Goal: Task Accomplishment & Management: Use online tool/utility

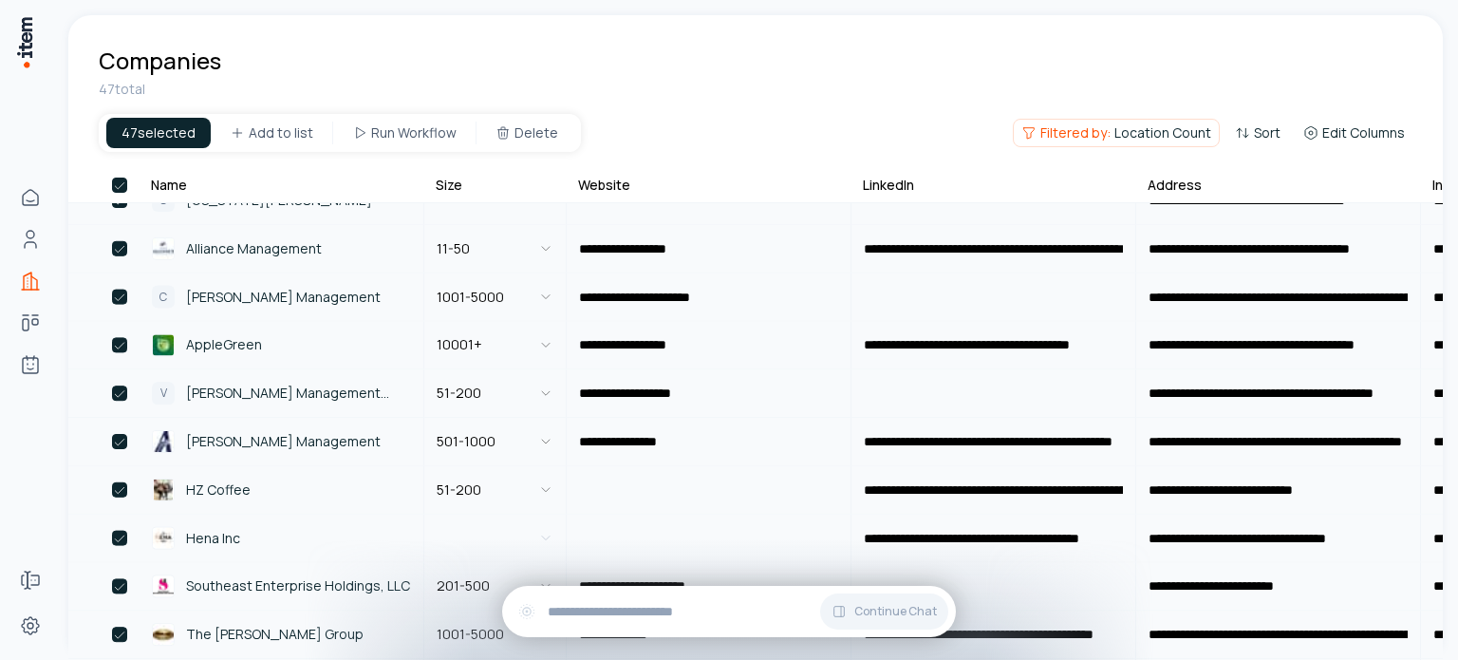
scroll to position [762, 0]
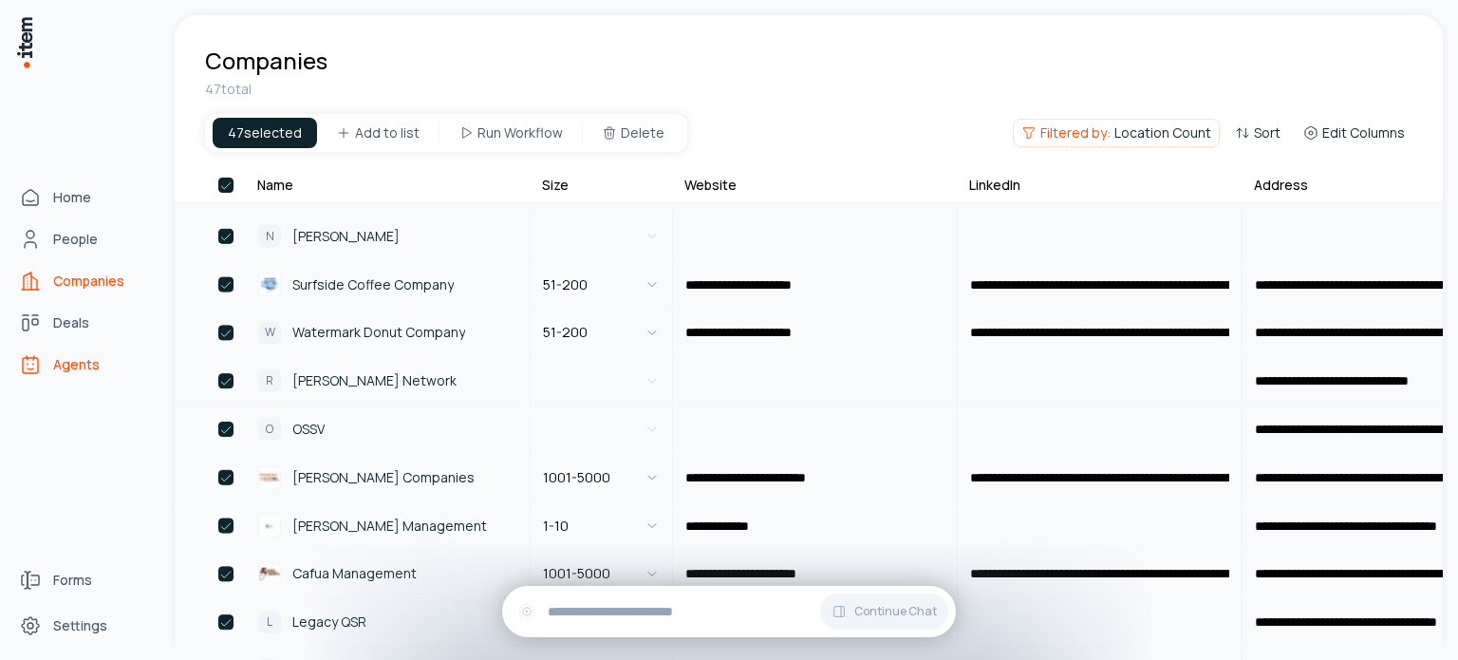
click at [75, 367] on span "Agents" at bounding box center [76, 364] width 47 height 19
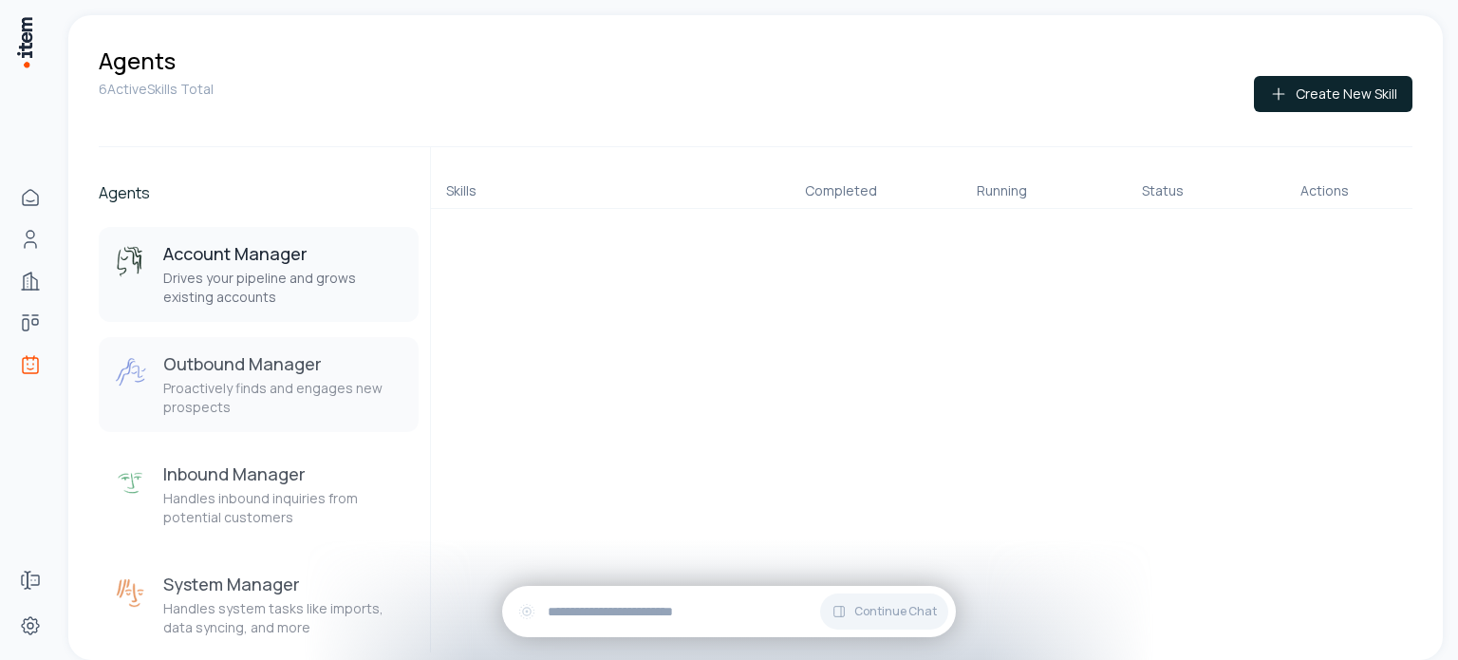
click at [288, 388] on p "Proactively finds and engages new prospects" at bounding box center [283, 398] width 240 height 38
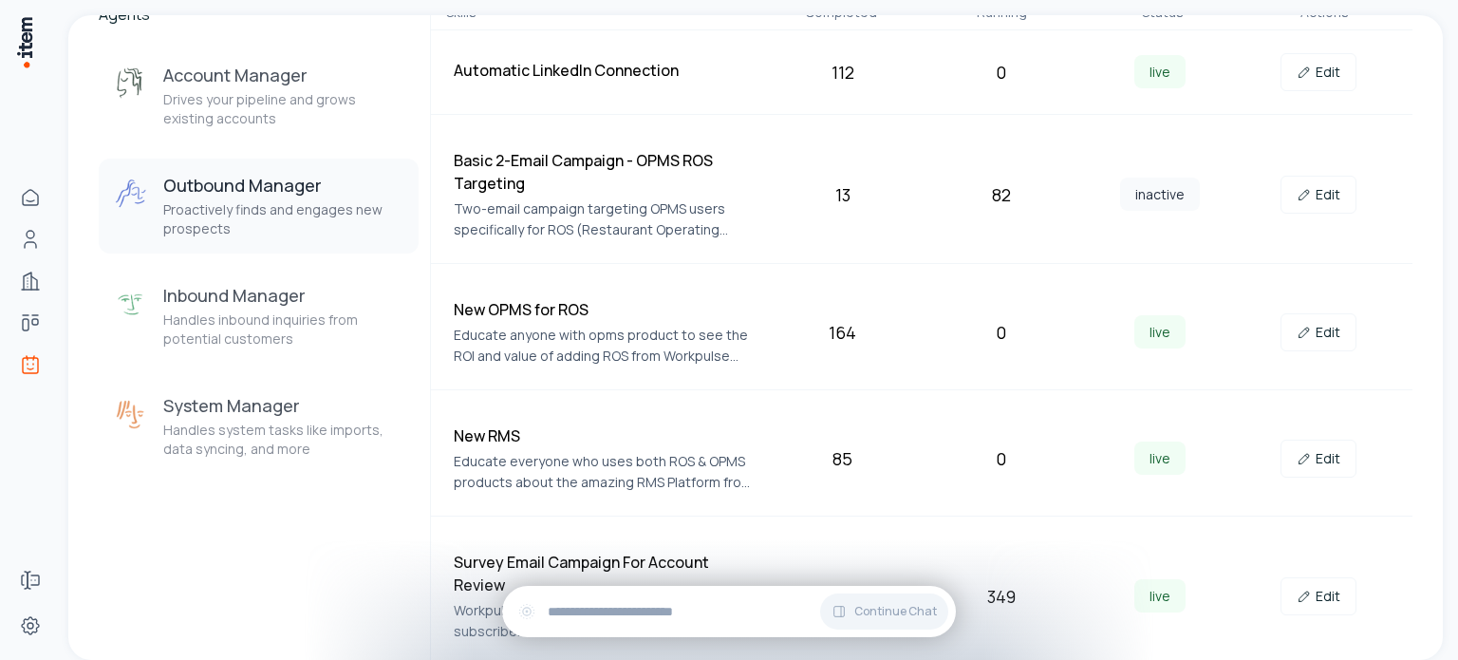
scroll to position [182, 0]
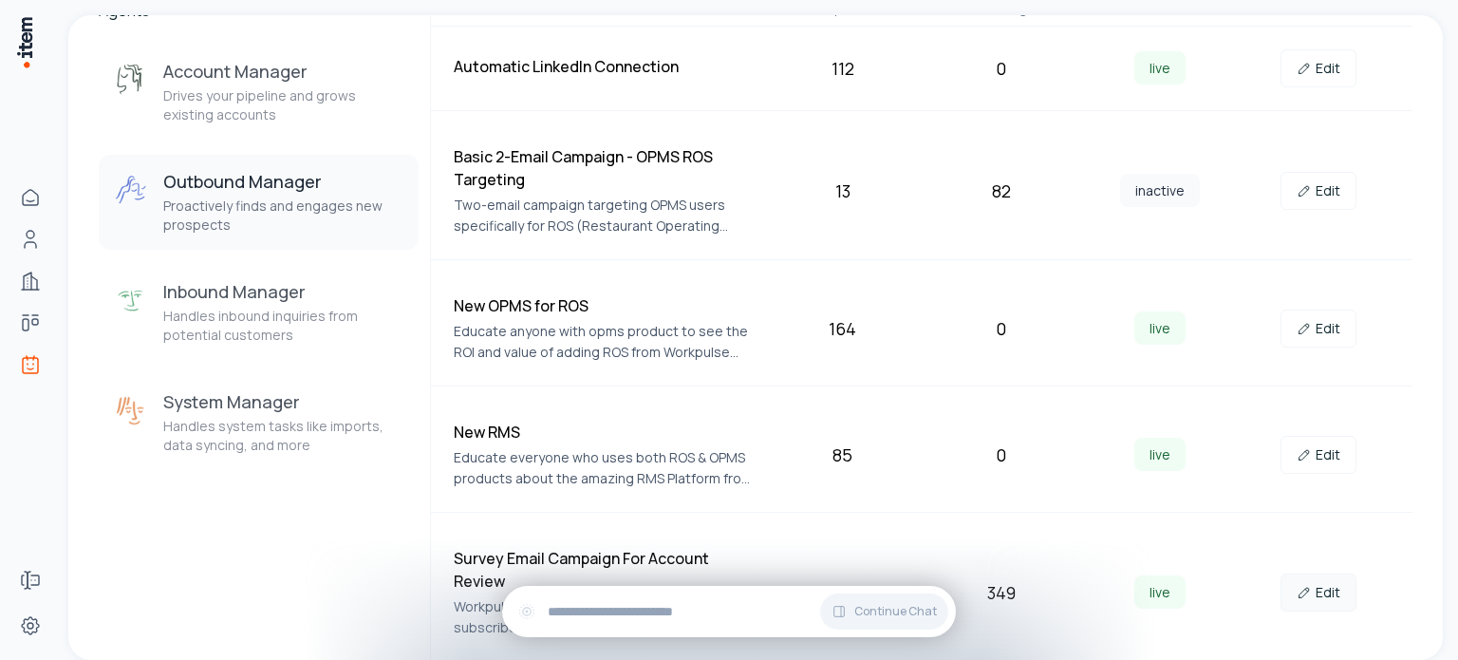
click at [1315, 593] on link "Edit" at bounding box center [1318, 592] width 76 height 38
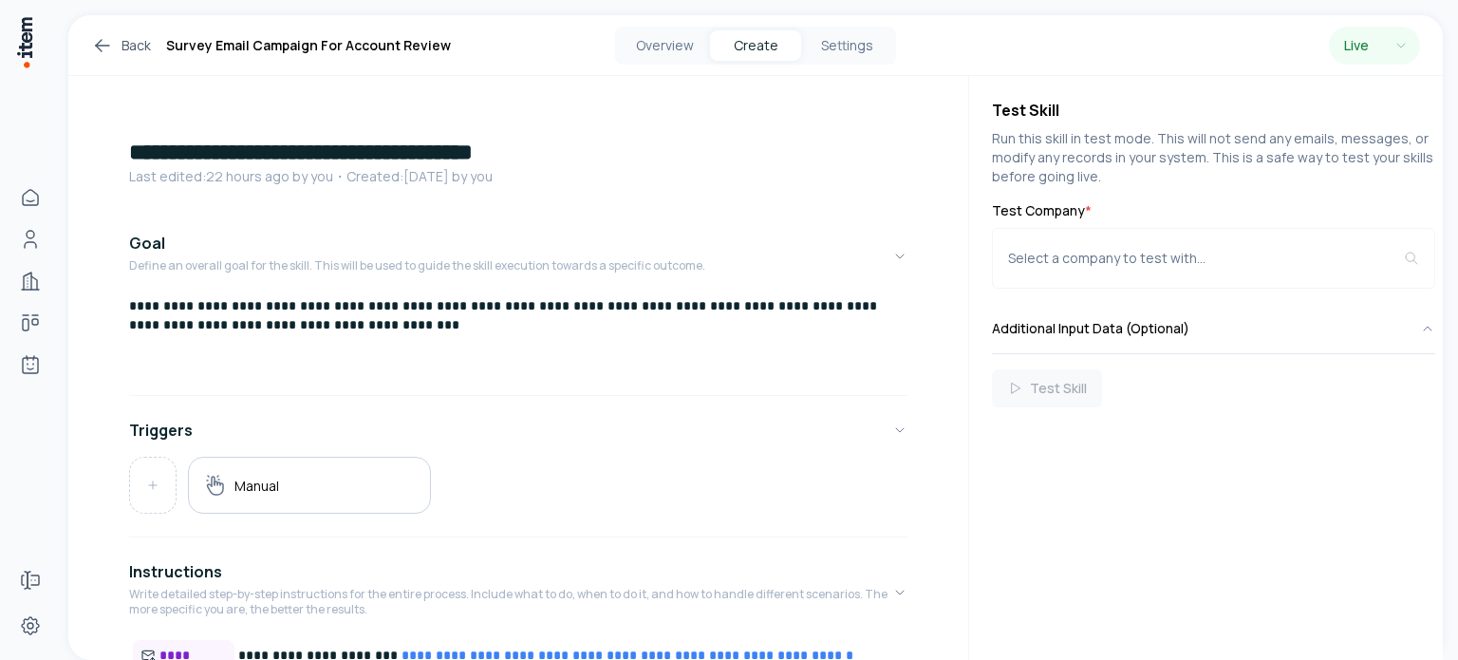
click at [677, 309] on p "**********" at bounding box center [511, 315] width 764 height 38
click at [383, 310] on p "**********" at bounding box center [511, 305] width 764 height 19
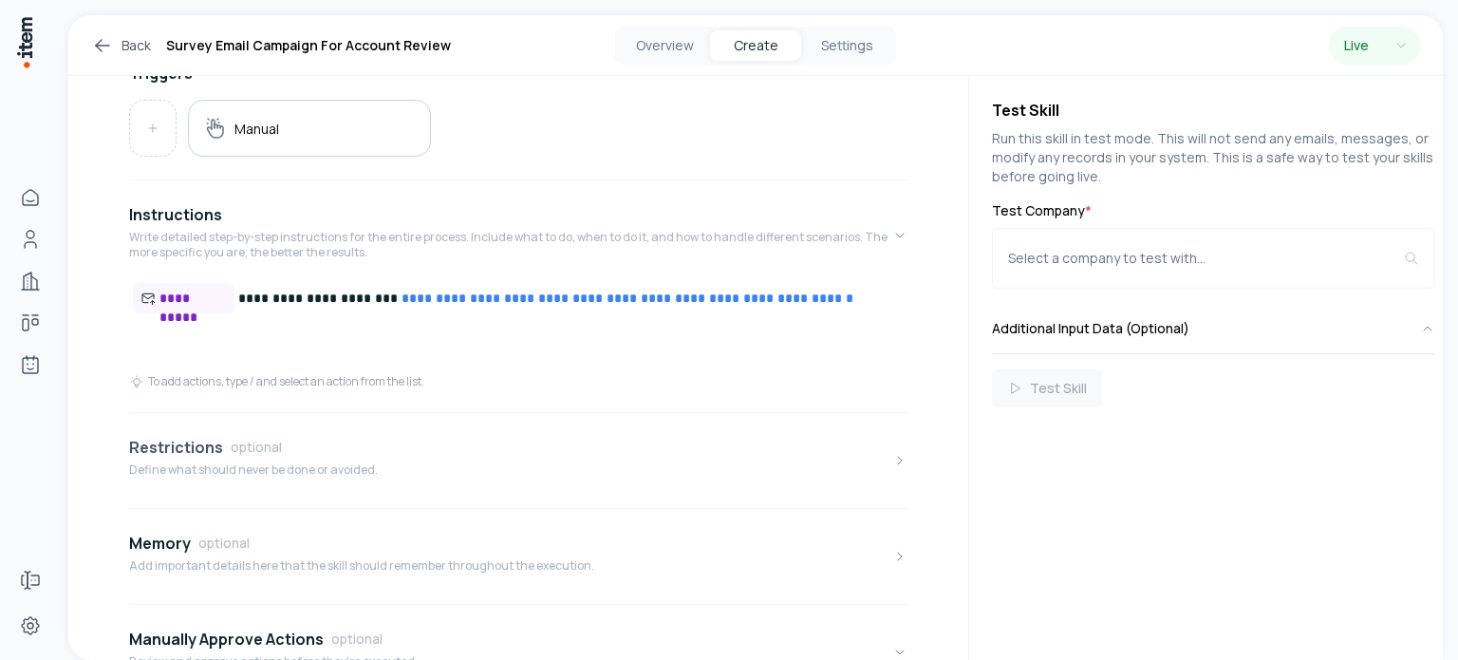
scroll to position [475, 0]
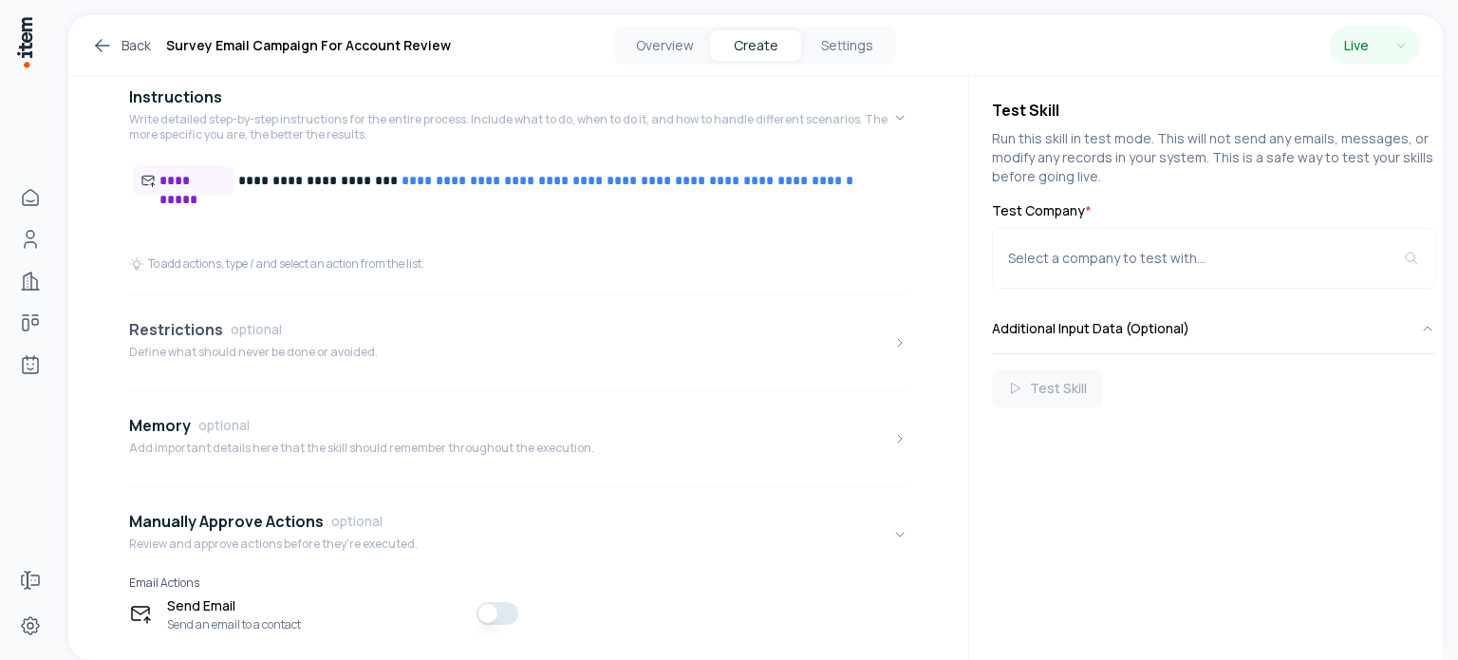
click at [300, 348] on p "Define what should never be done or avoided." at bounding box center [253, 351] width 249 height 15
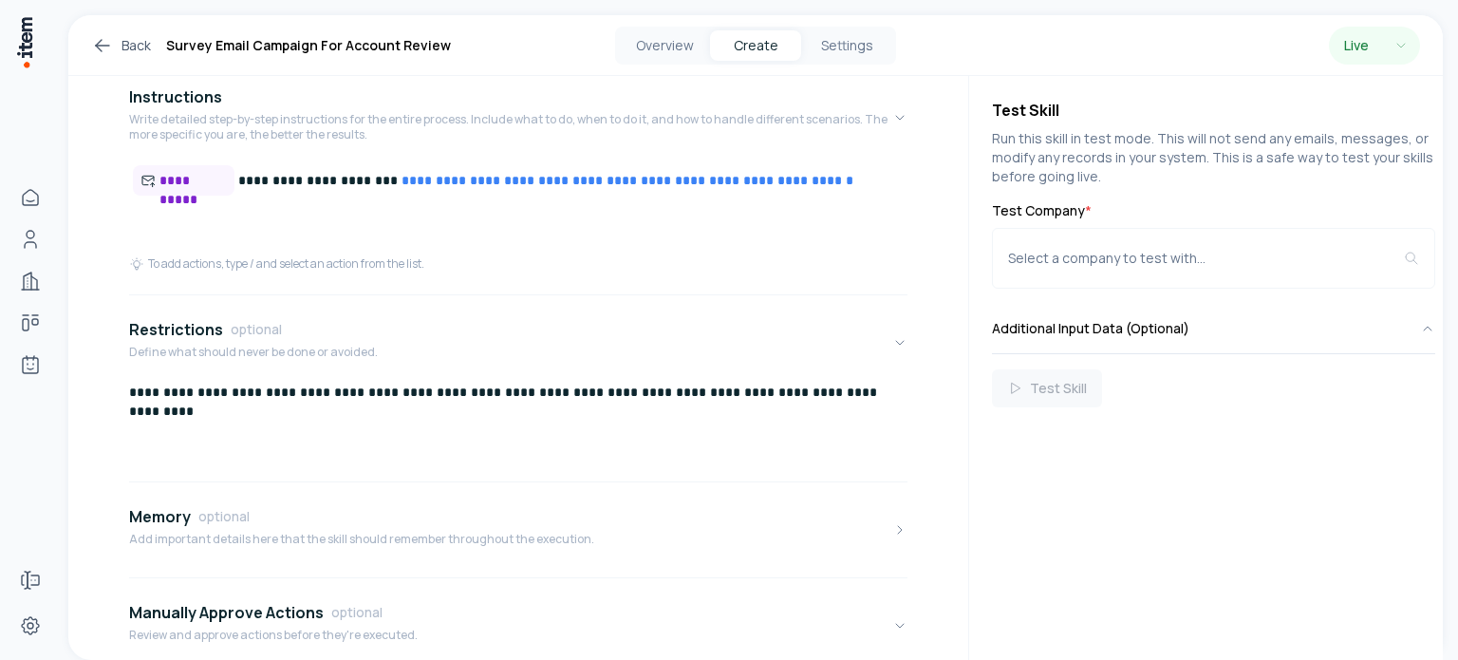
drag, startPoint x: 324, startPoint y: 389, endPoint x: 342, endPoint y: 425, distance: 40.3
click at [323, 389] on p "**********" at bounding box center [511, 391] width 764 height 19
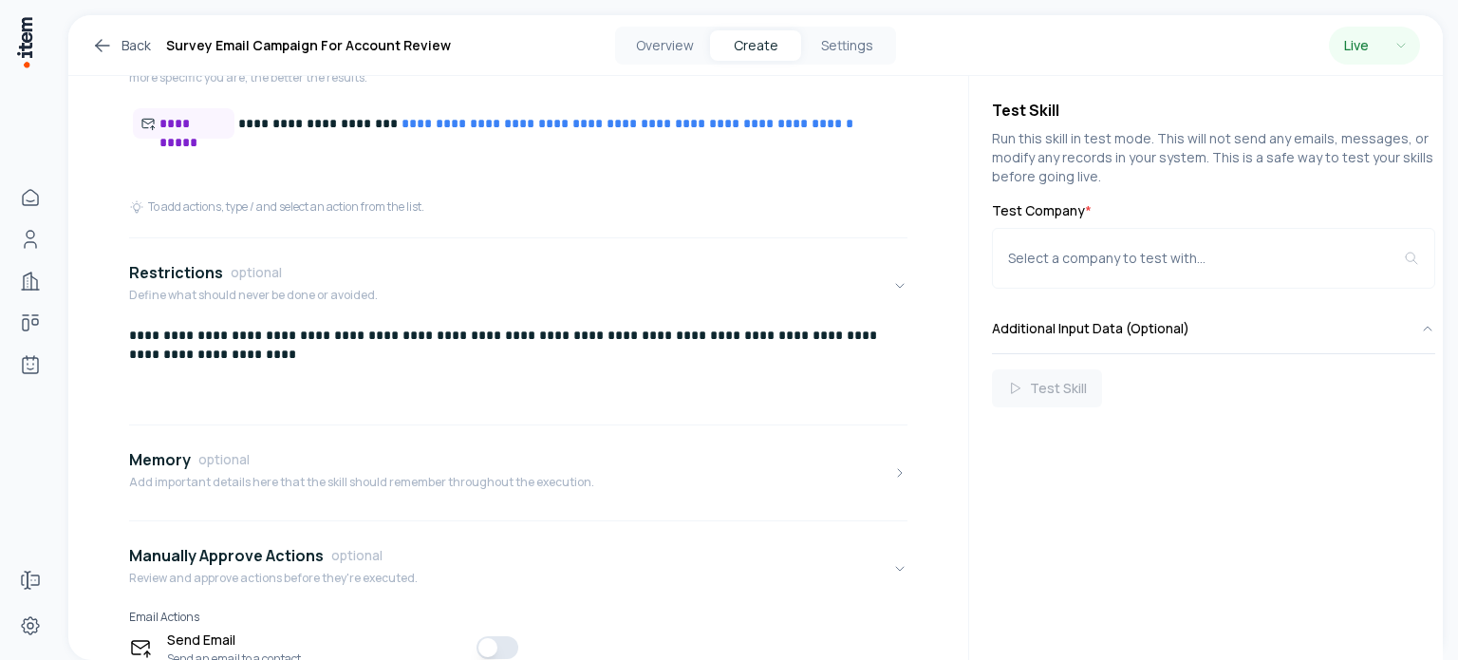
scroll to position [613, 0]
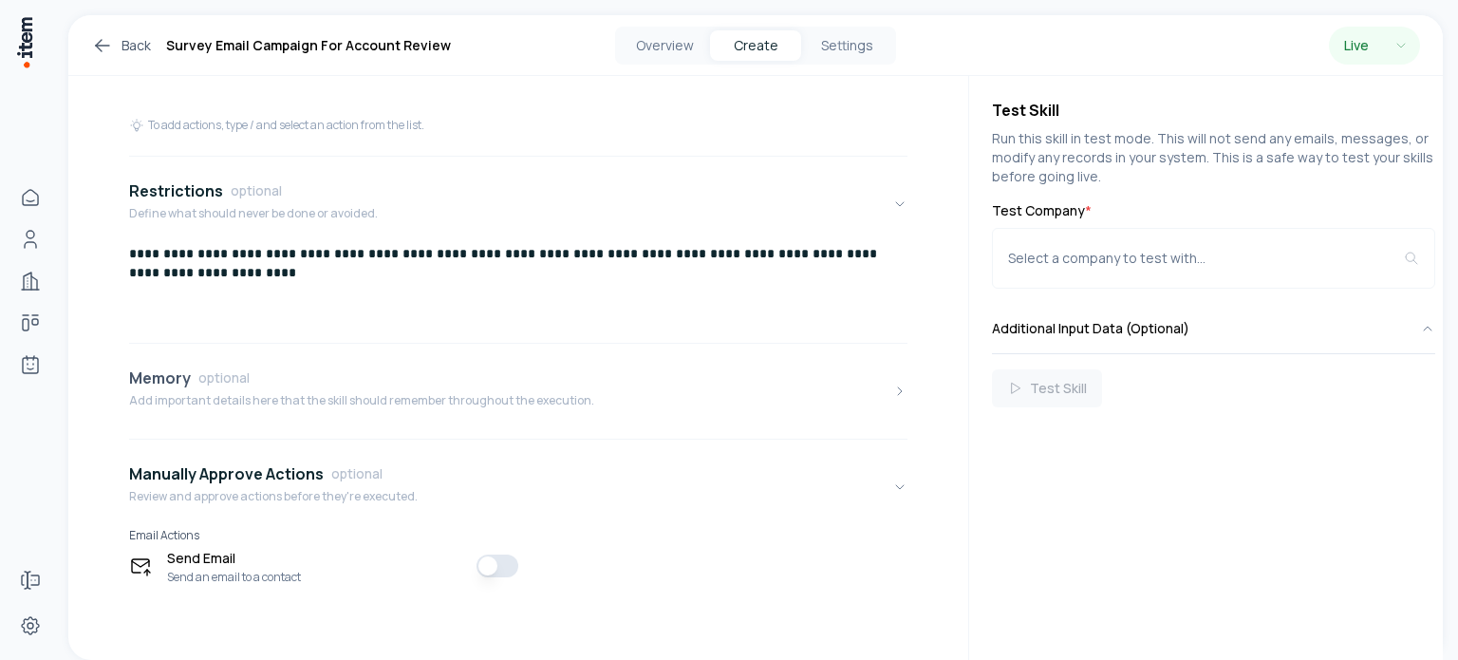
click at [331, 412] on div "Memory optional Add important details here that the skill should remember throu…" at bounding box center [361, 390] width 465 height 49
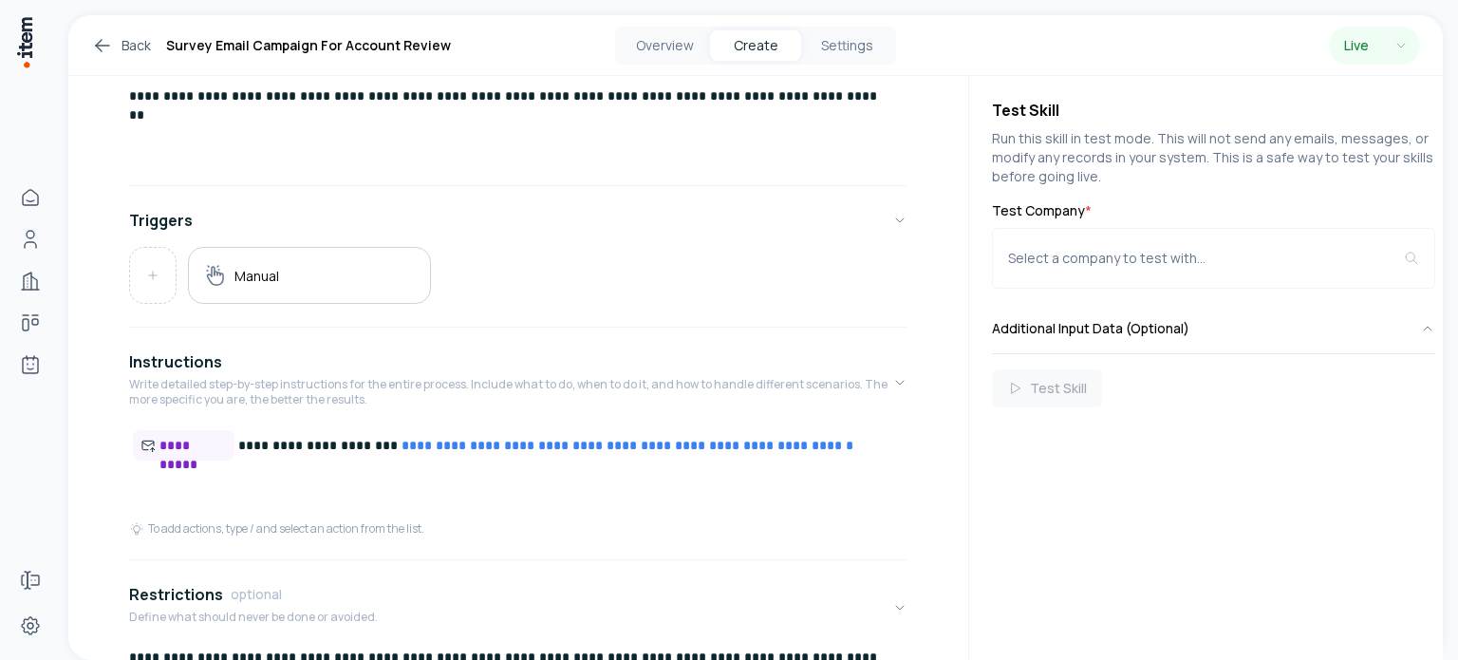
scroll to position [139, 0]
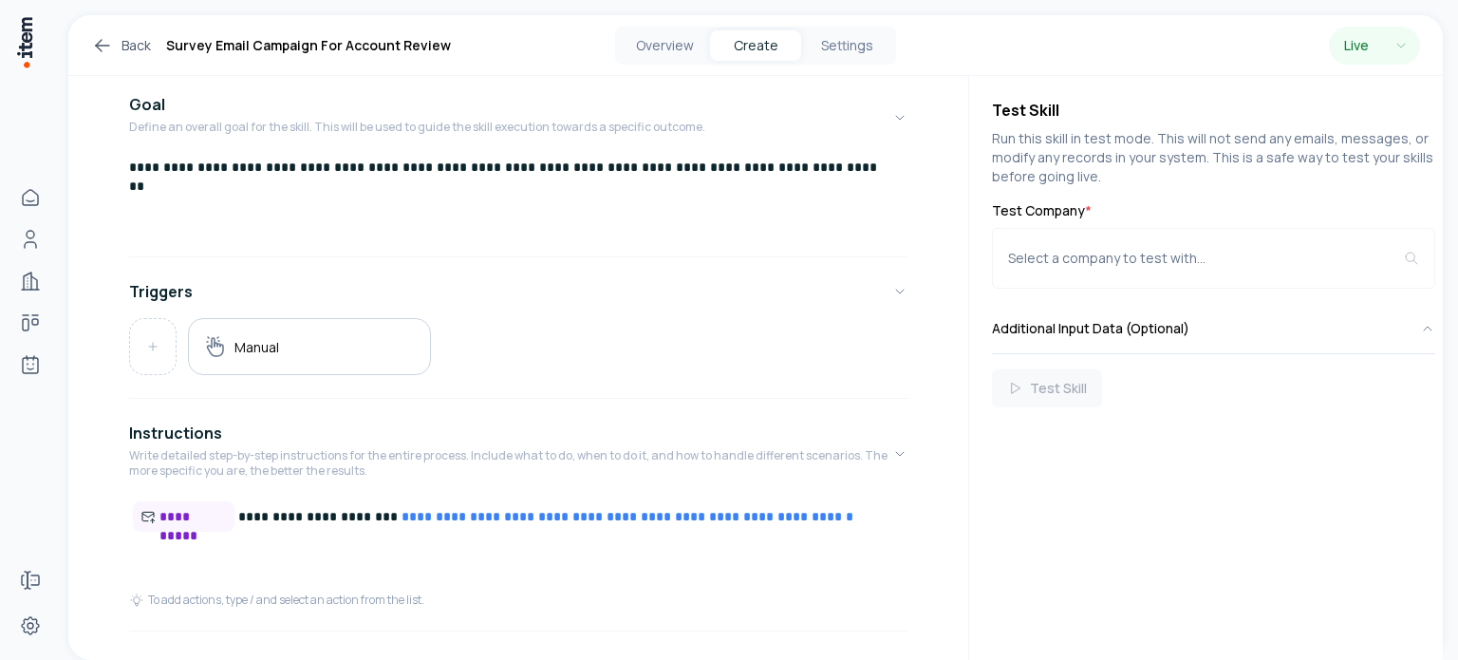
click at [400, 169] on p "**********" at bounding box center [511, 167] width 764 height 19
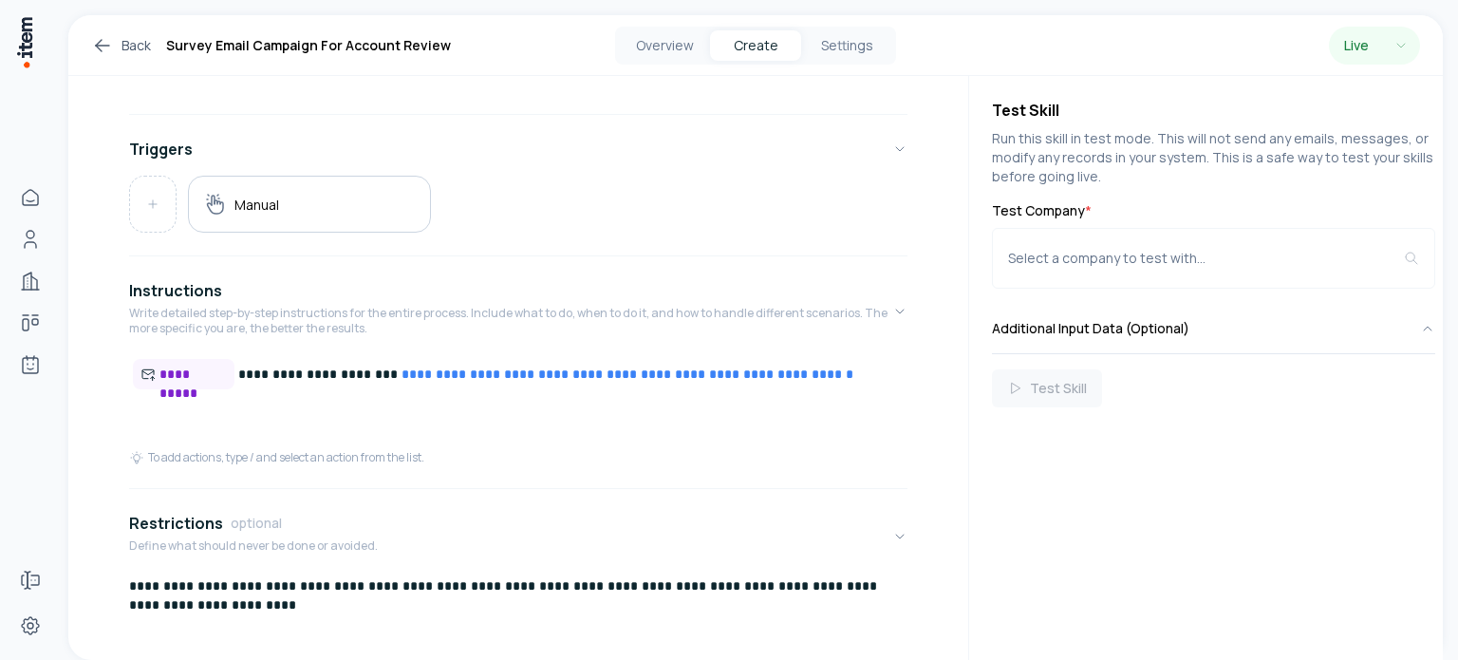
scroll to position [423, 0]
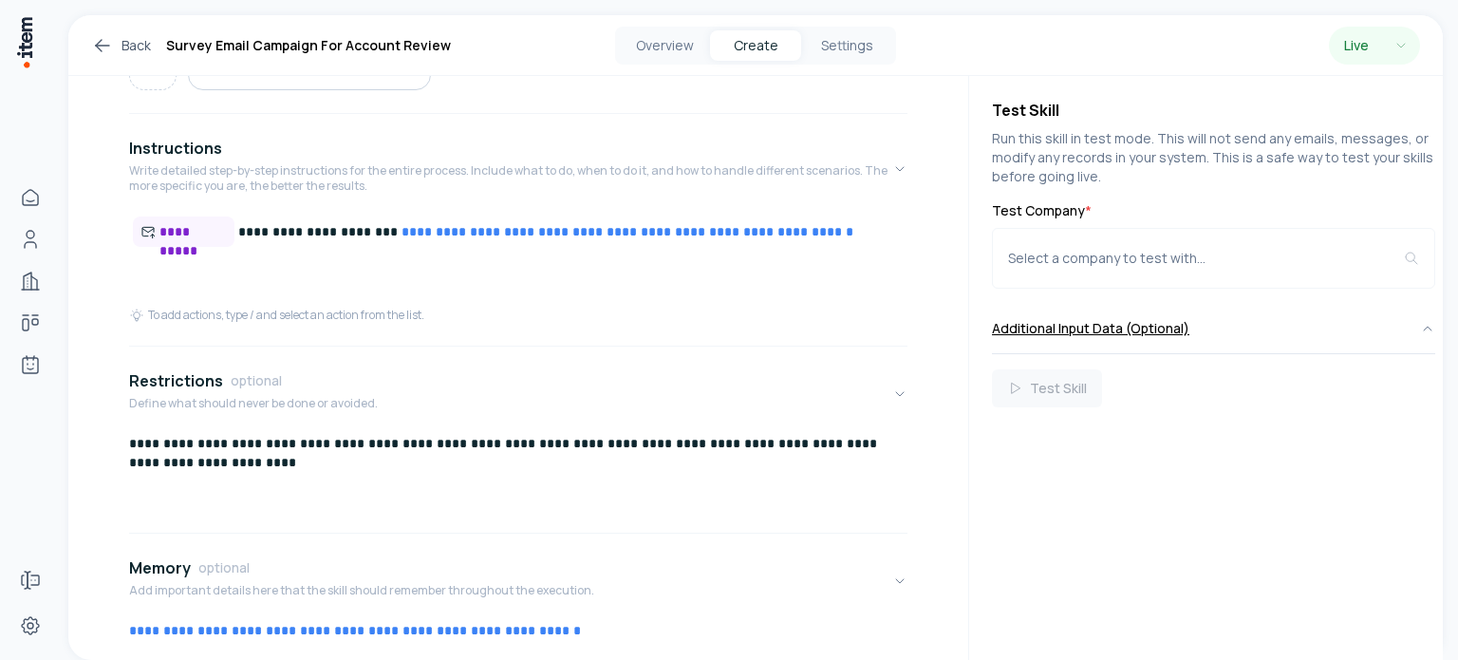
click at [1163, 332] on button "Additional Input Data (Optional)" at bounding box center [1213, 328] width 443 height 49
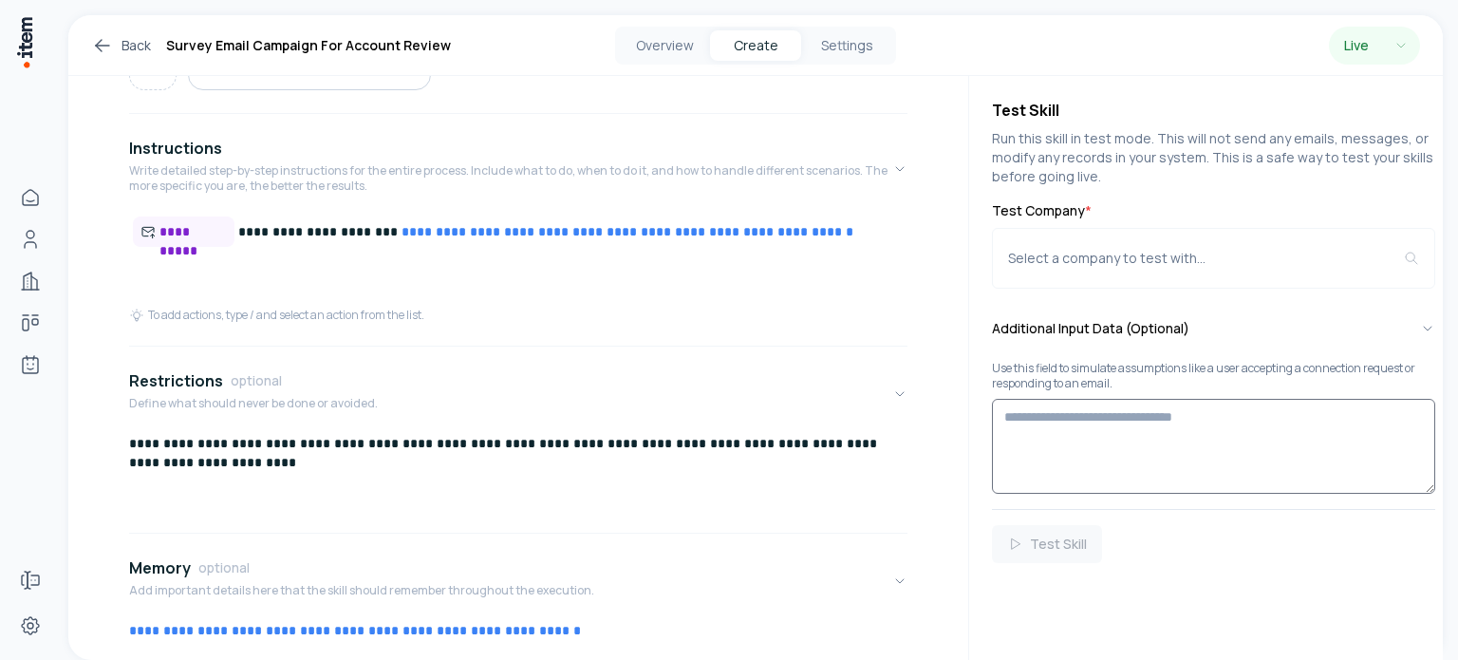
click at [1154, 420] on textarea at bounding box center [1213, 446] width 443 height 95
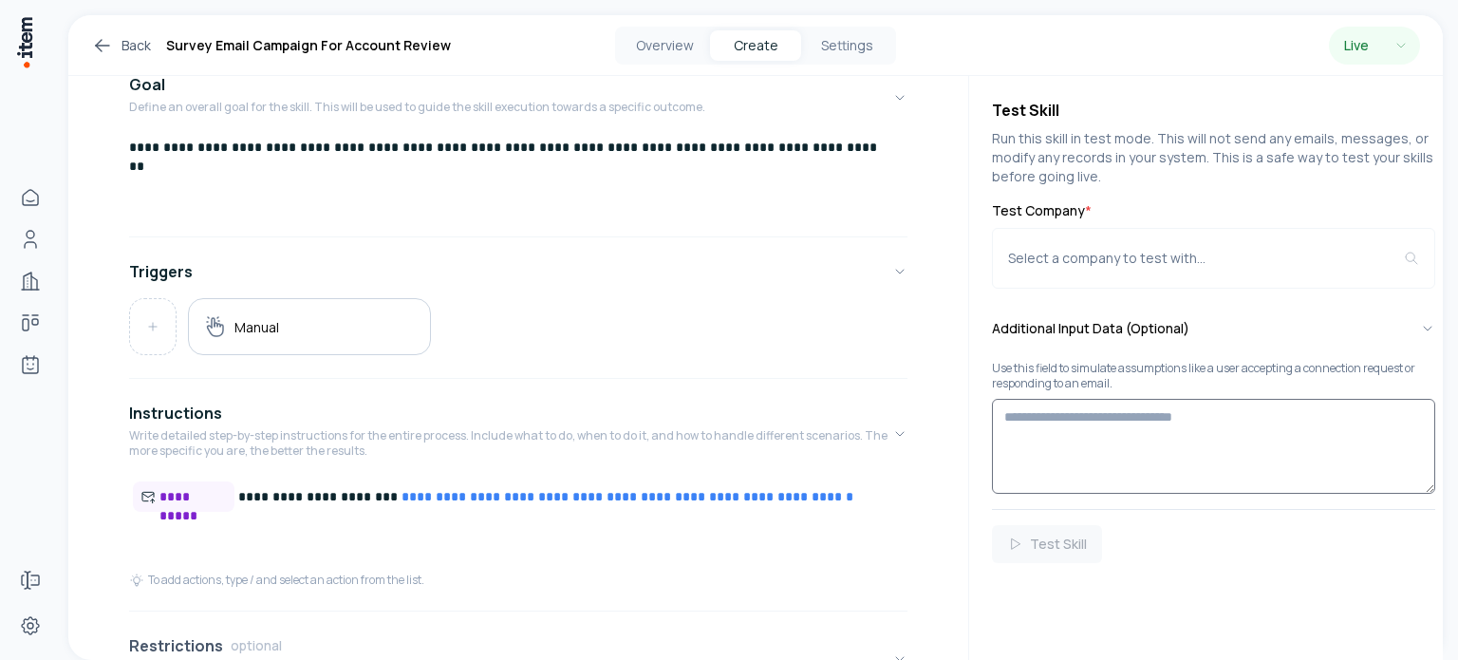
scroll to position [0, 0]
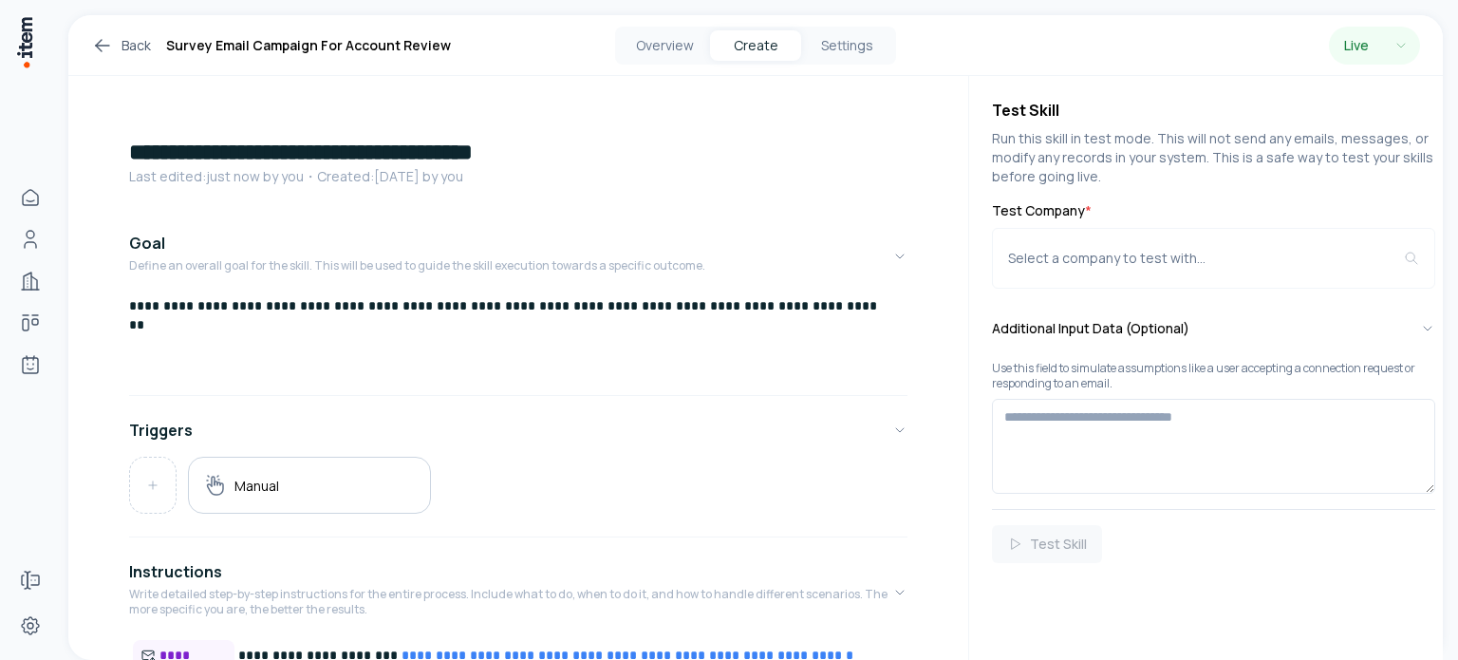
click at [336, 320] on div "**********" at bounding box center [518, 341] width 778 height 91
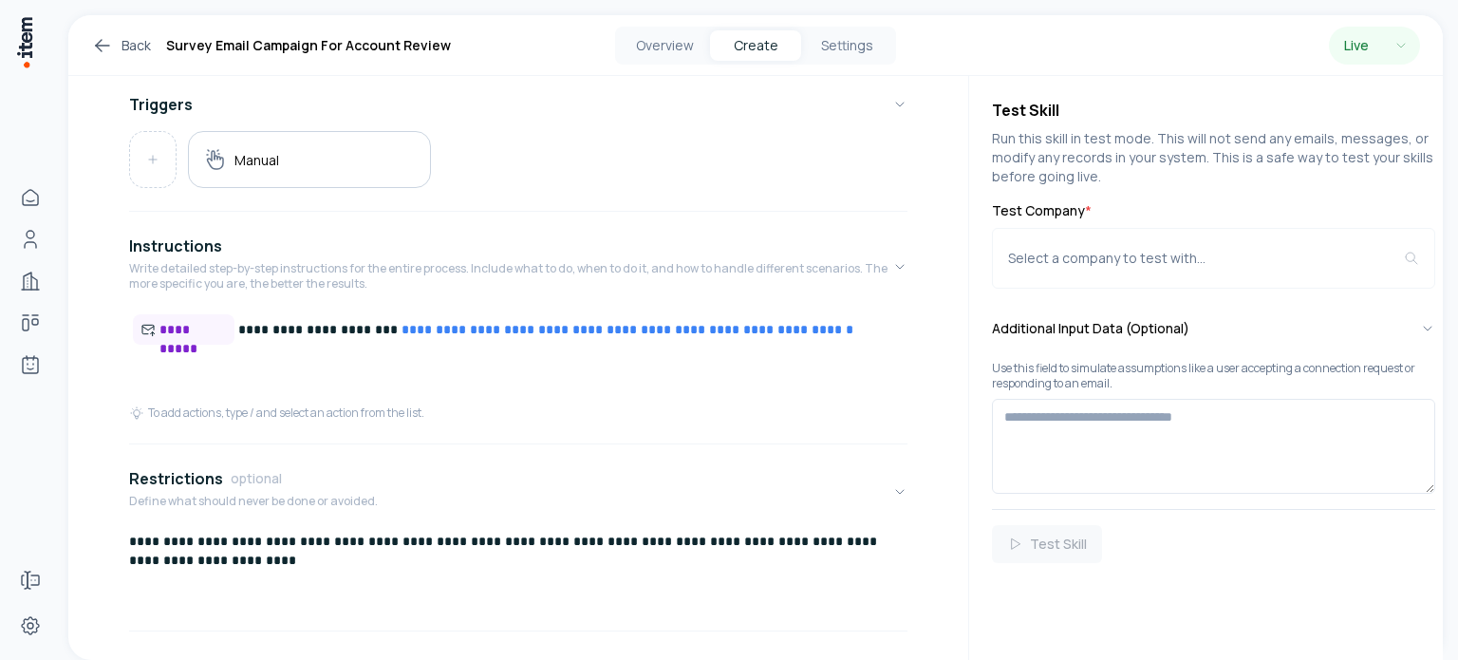
scroll to position [475, 0]
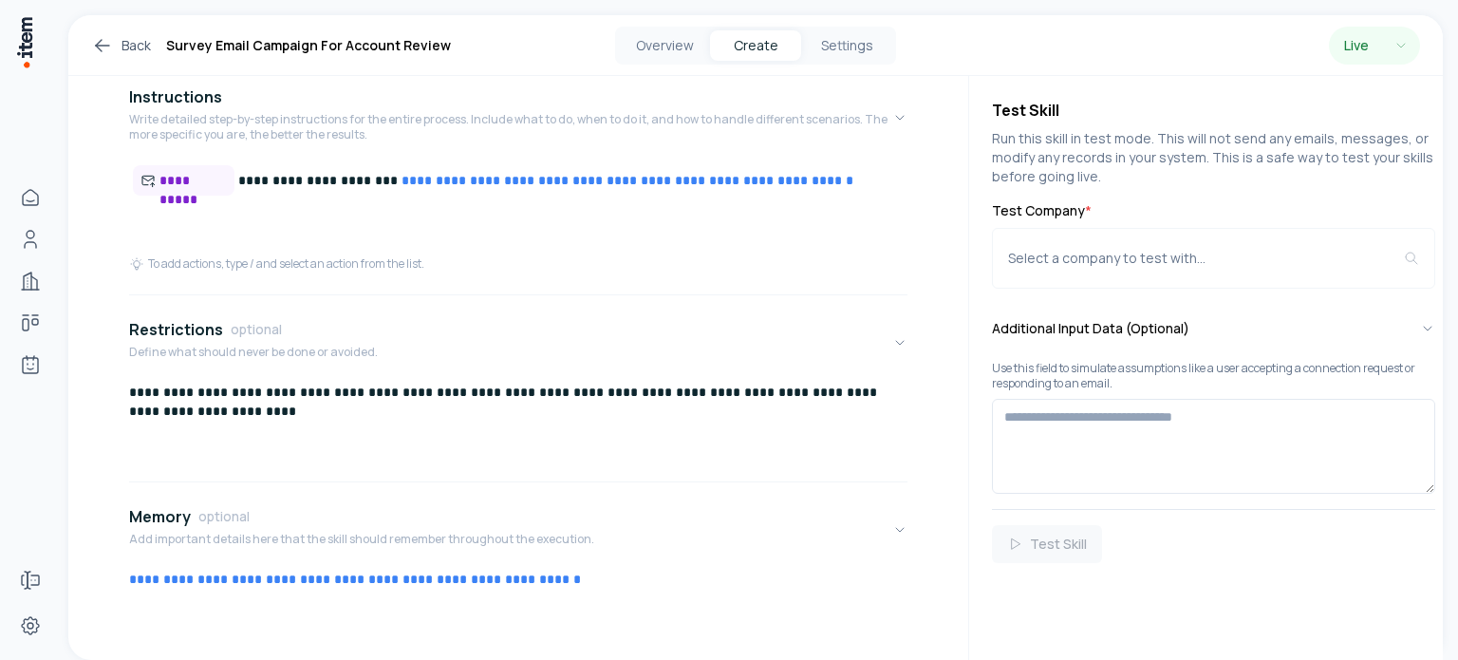
click at [266, 188] on p "**********" at bounding box center [511, 181] width 764 height 32
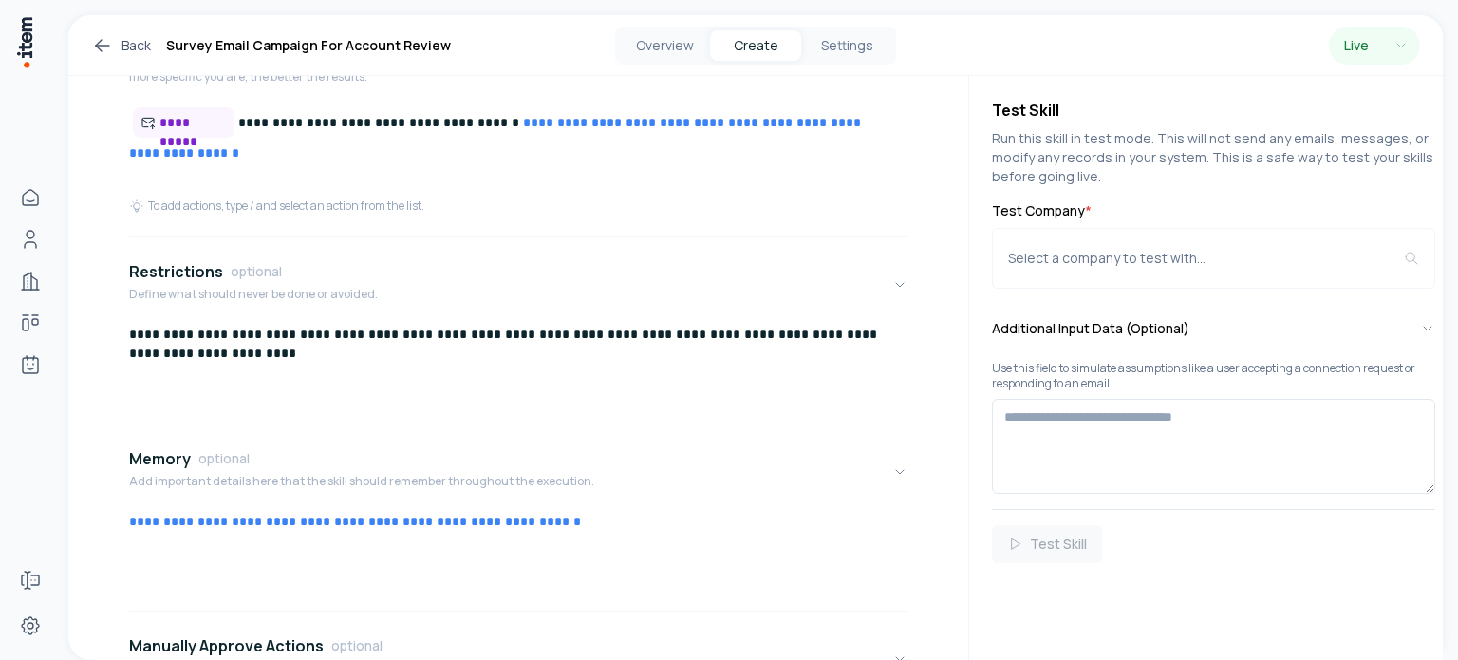
scroll to position [664, 0]
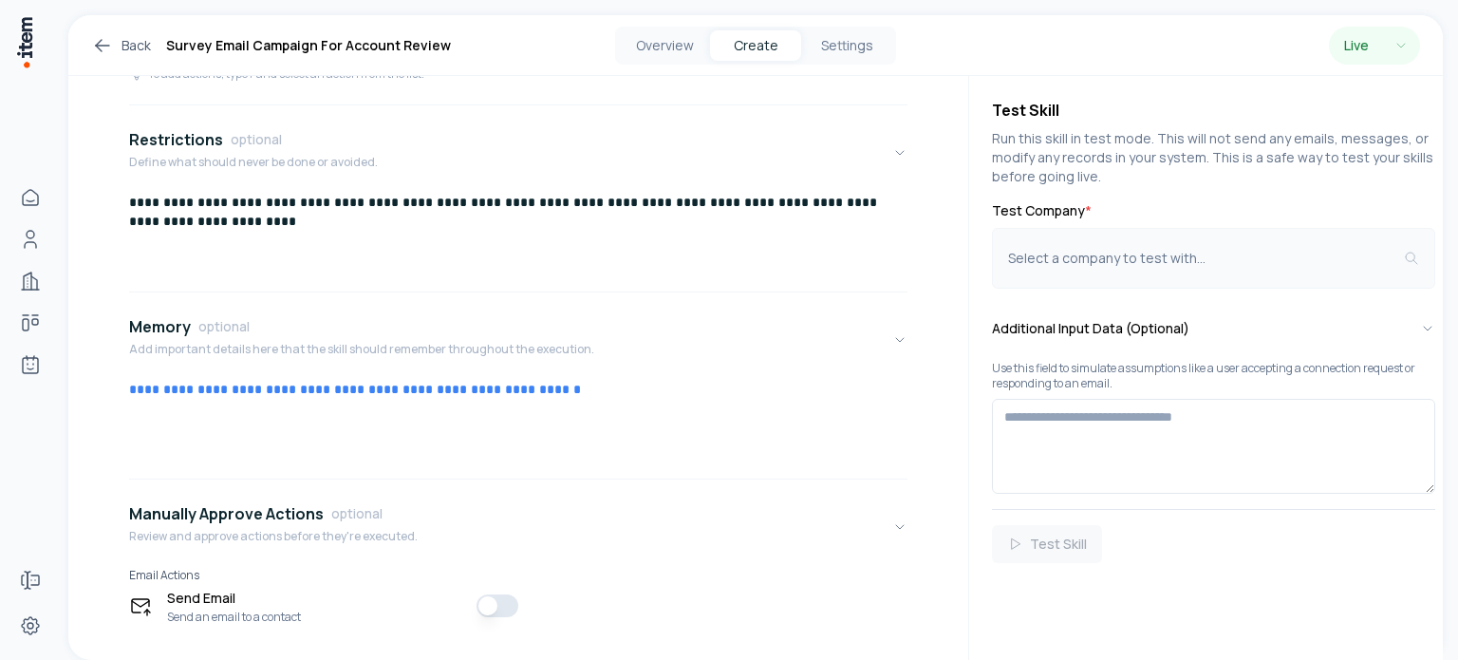
click at [1191, 266] on div "Select a company to test with..." at bounding box center [1206, 258] width 396 height 19
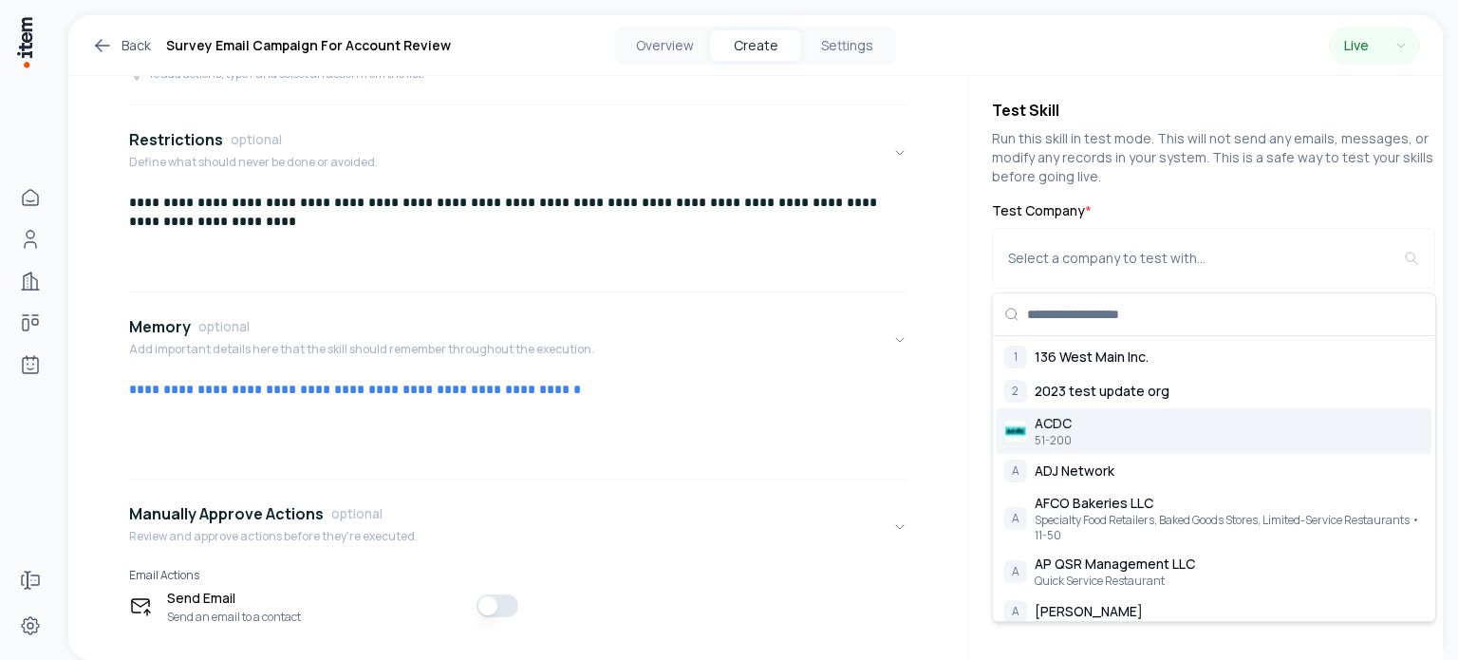
click at [1153, 418] on div "ACDC 51-200" at bounding box center [1213, 431] width 435 height 46
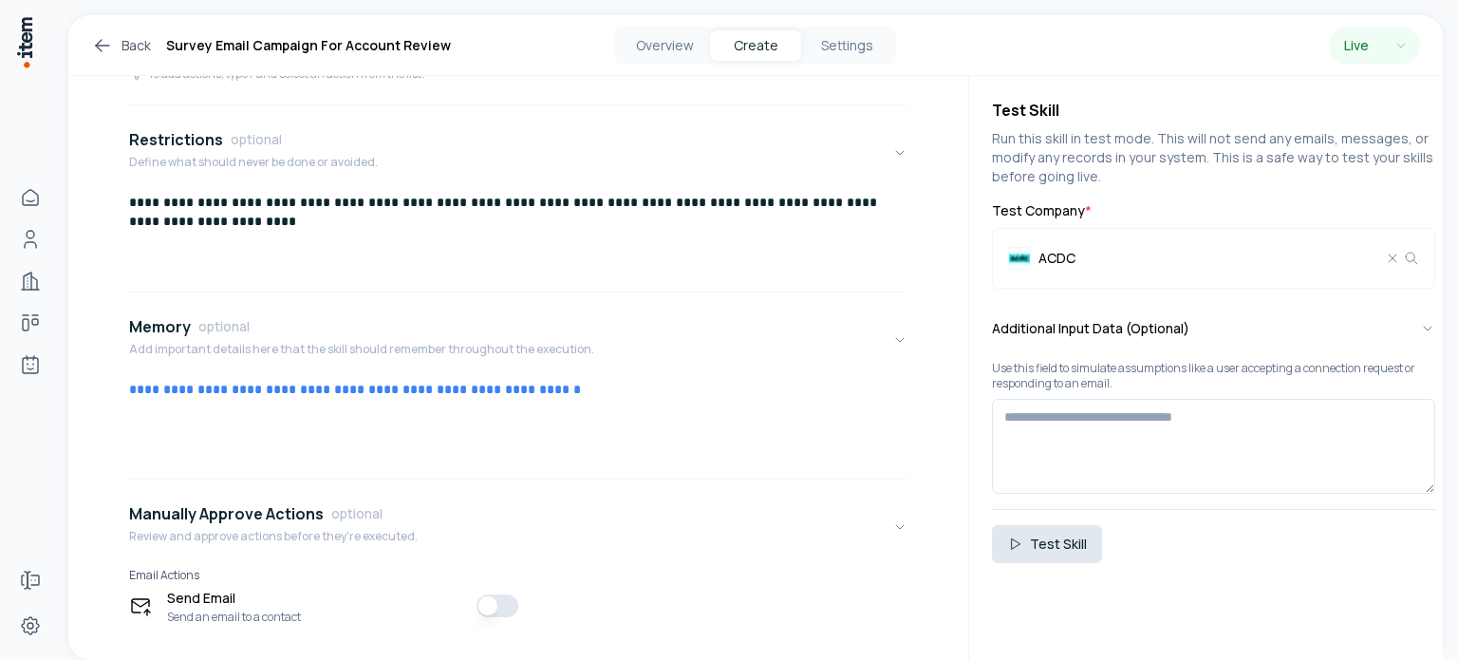
click at [1089, 541] on button "Test Skill" at bounding box center [1047, 544] width 110 height 38
click at [1167, 256] on div "ACDC" at bounding box center [1196, 258] width 377 height 23
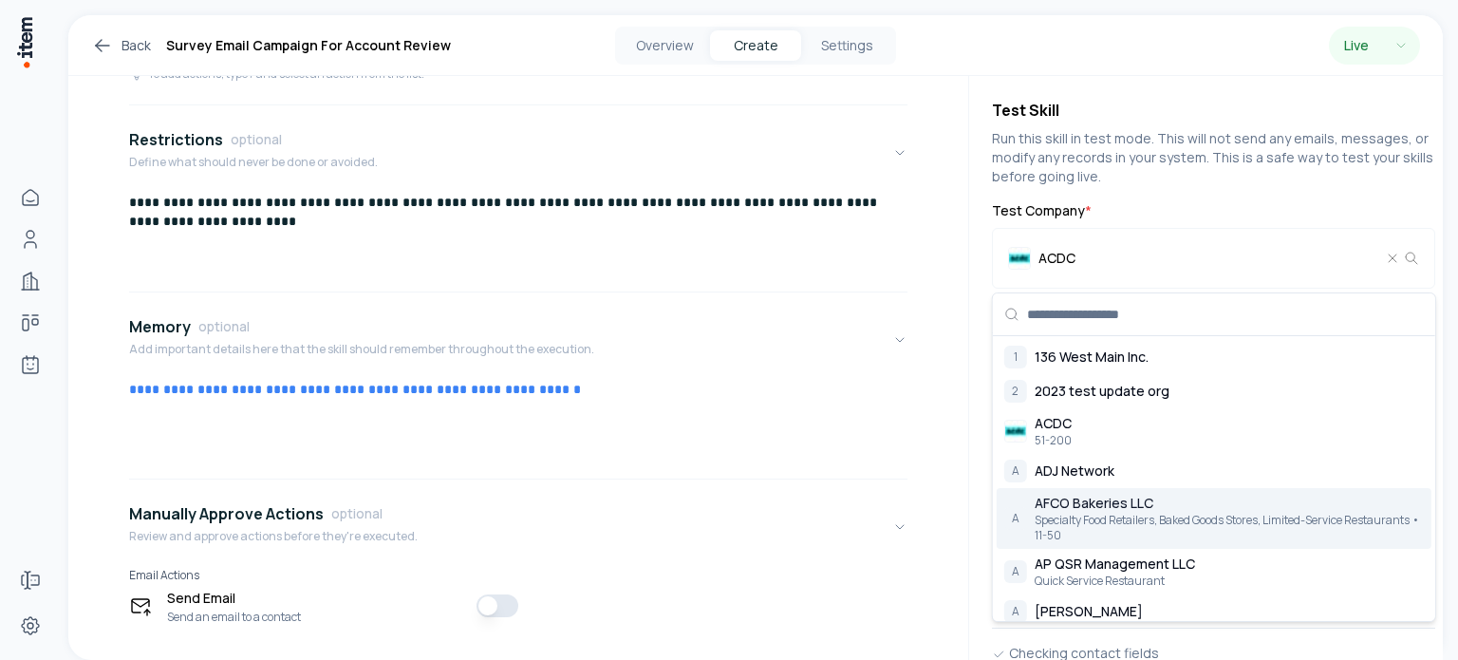
click at [1079, 504] on span "AFCO Bakeries LLC" at bounding box center [1093, 502] width 119 height 19
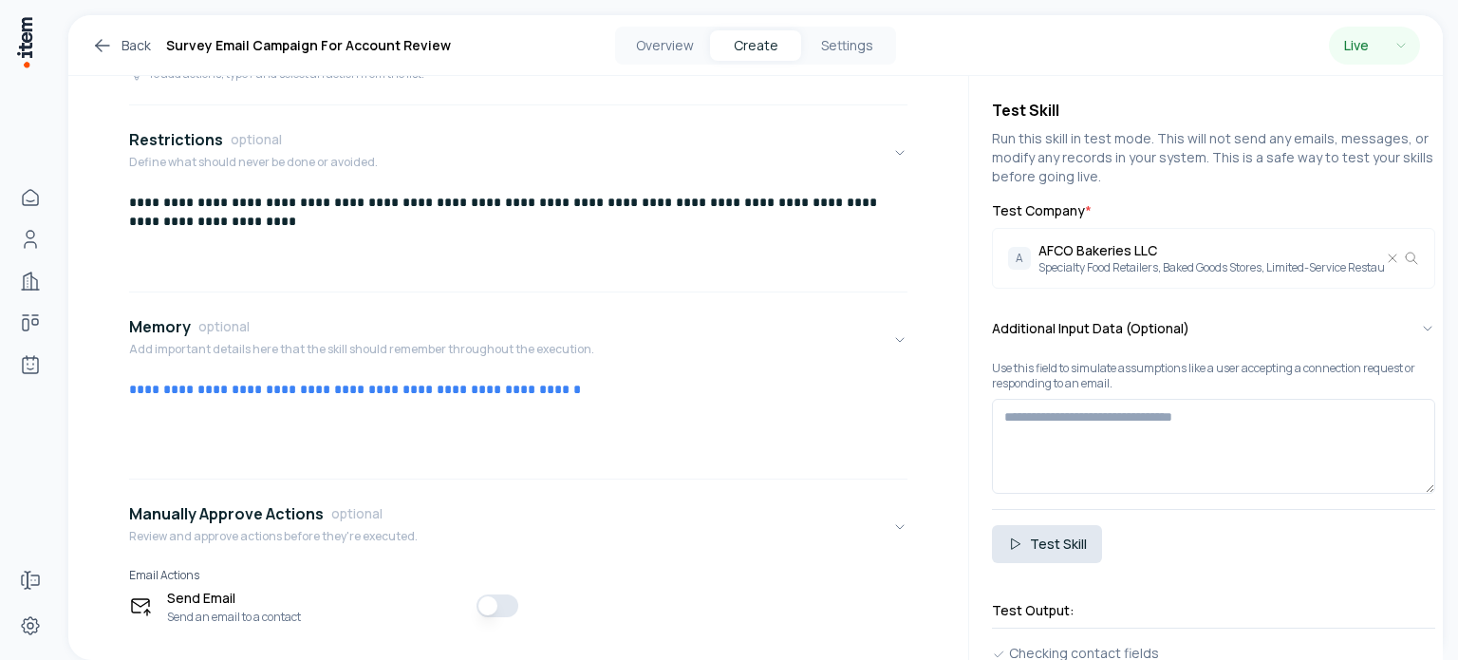
click at [1045, 531] on button "Test Skill" at bounding box center [1047, 544] width 110 height 38
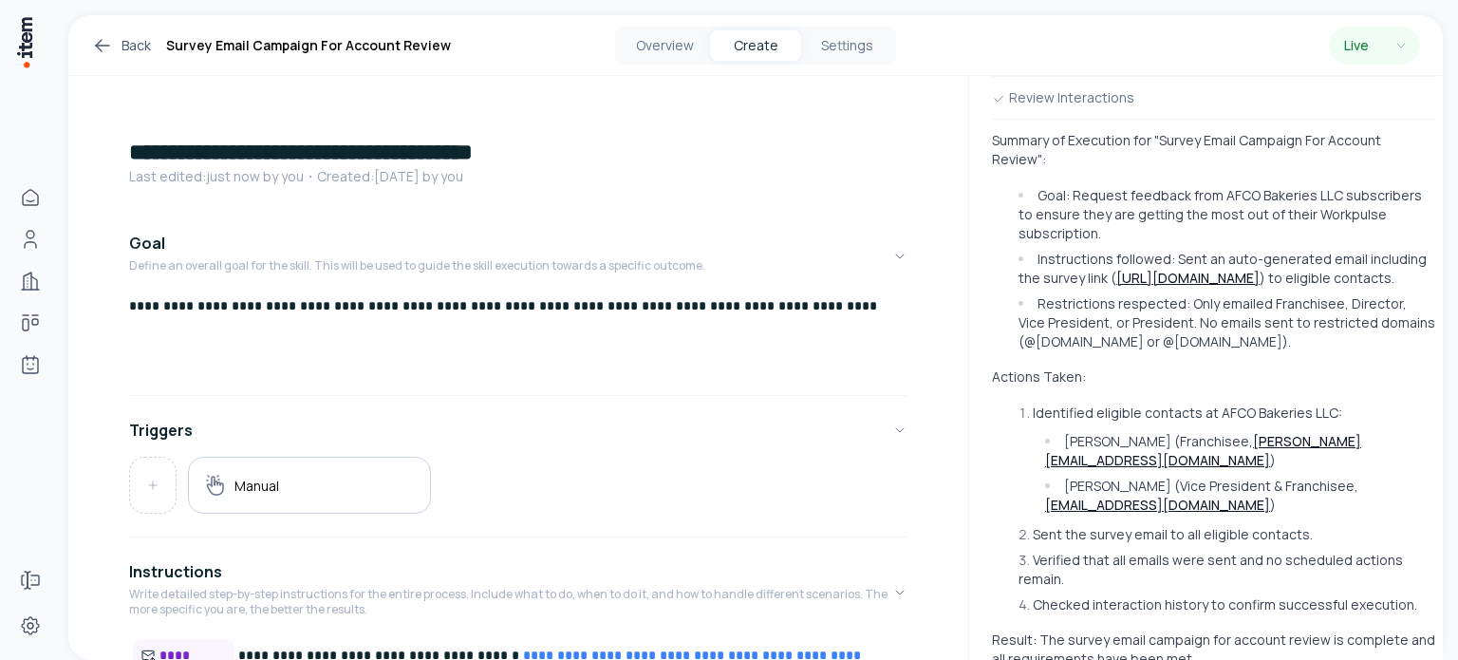
click at [99, 48] on icon at bounding box center [99, 49] width 6 height 6
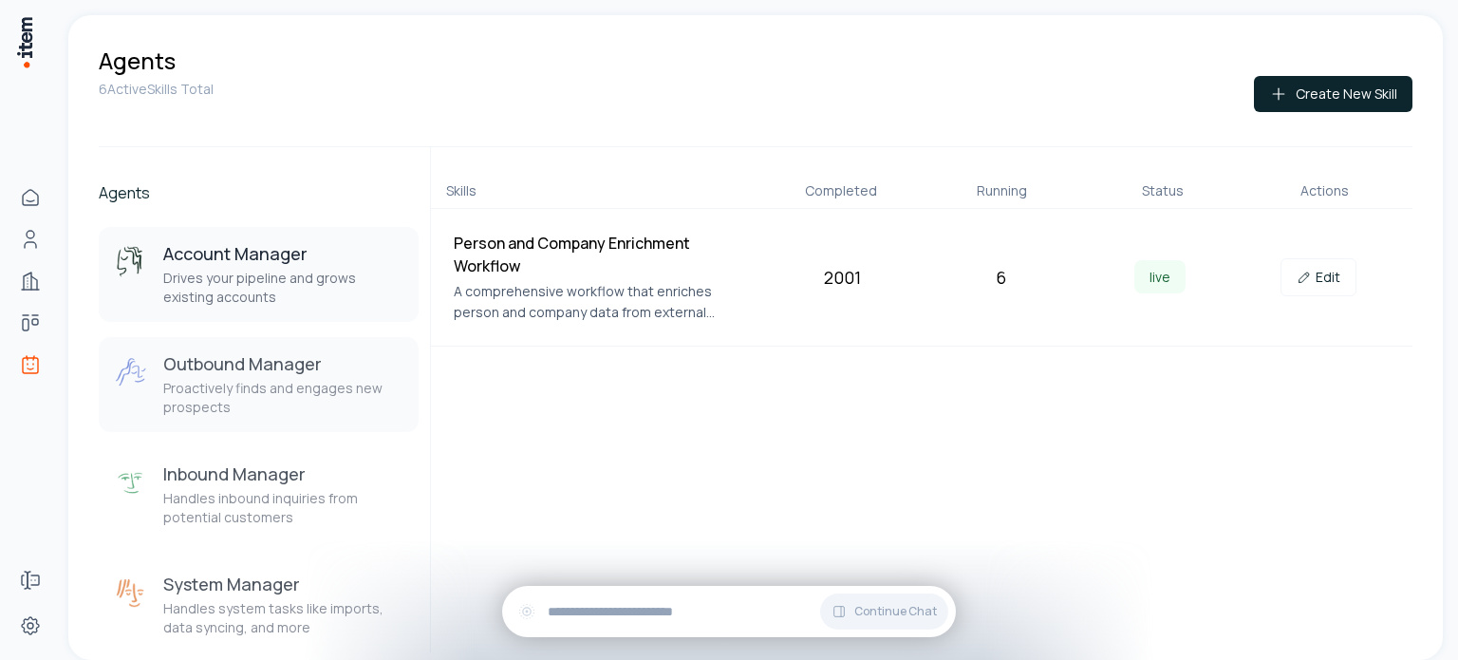
click at [269, 363] on h3 "Outbound Manager" at bounding box center [283, 363] width 240 height 23
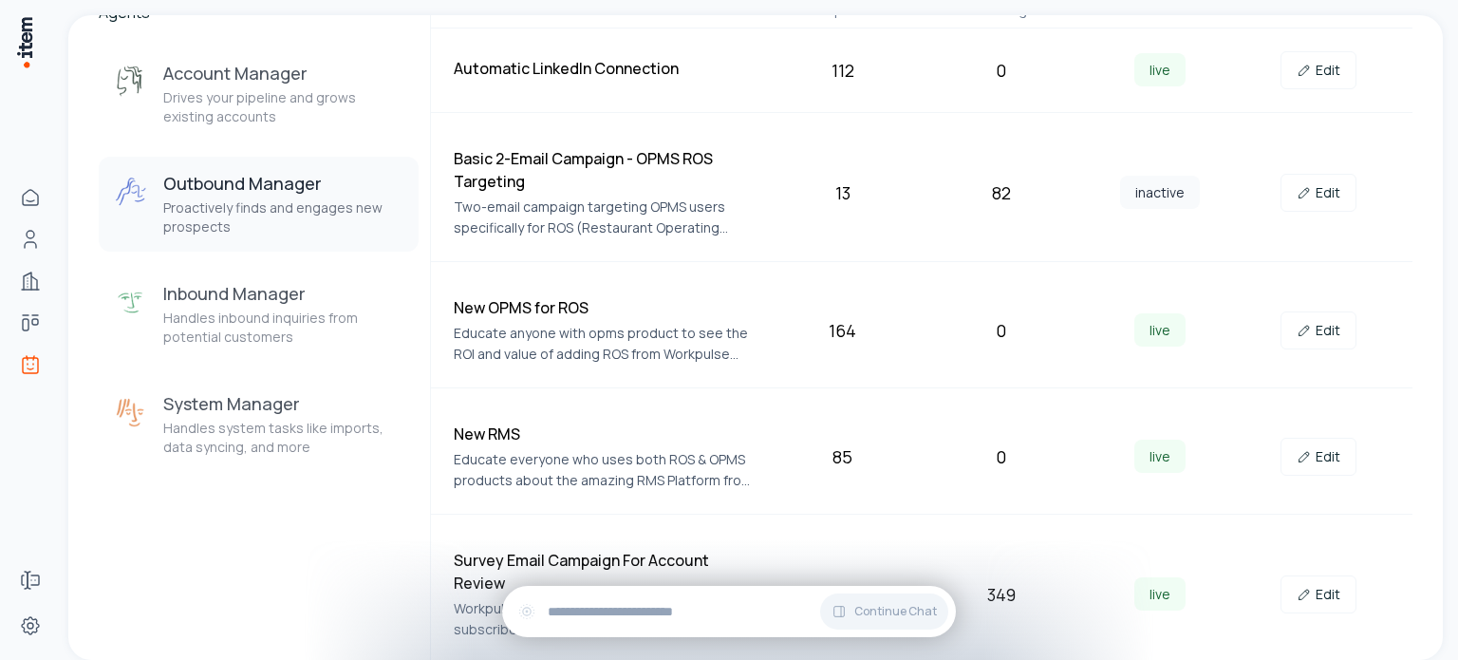
scroll to position [182, 0]
click at [1318, 457] on link "Edit" at bounding box center [1318, 455] width 76 height 38
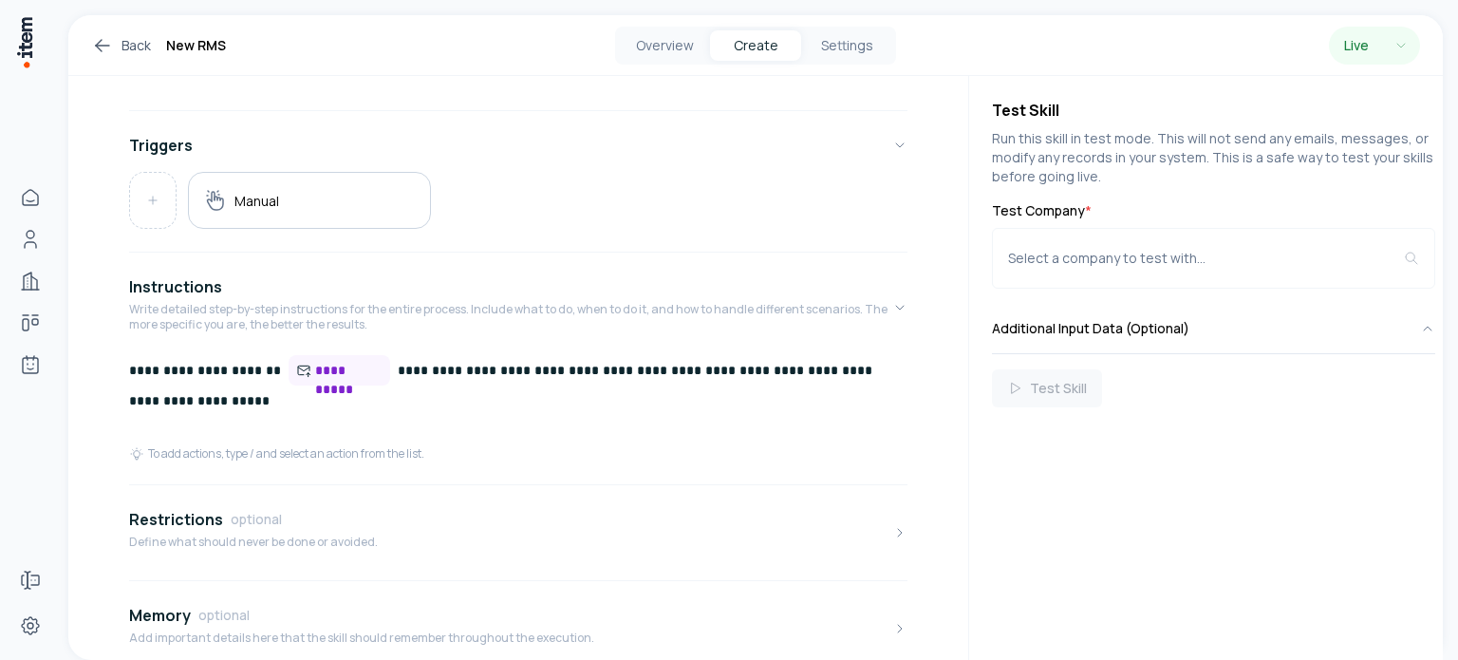
scroll to position [522, 0]
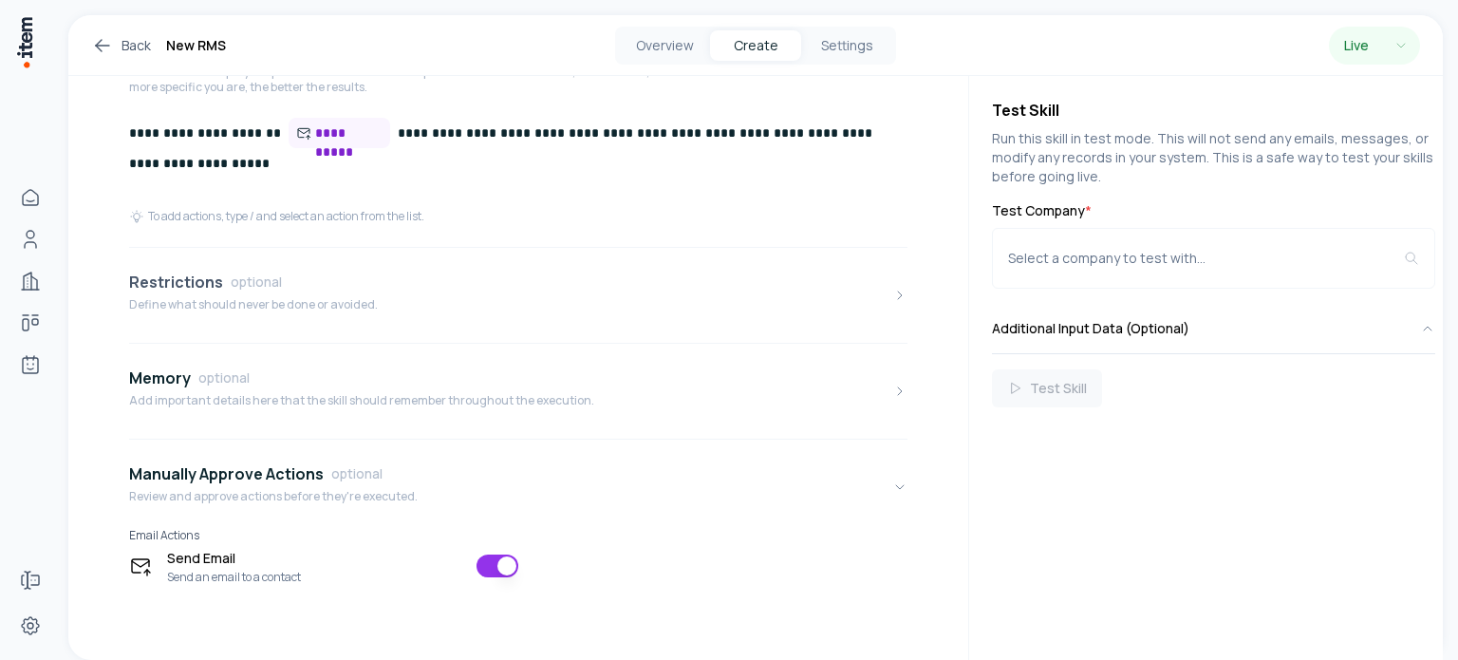
click at [399, 321] on button "Restrictions optional Define what should never be done or avoided." at bounding box center [518, 295] width 778 height 80
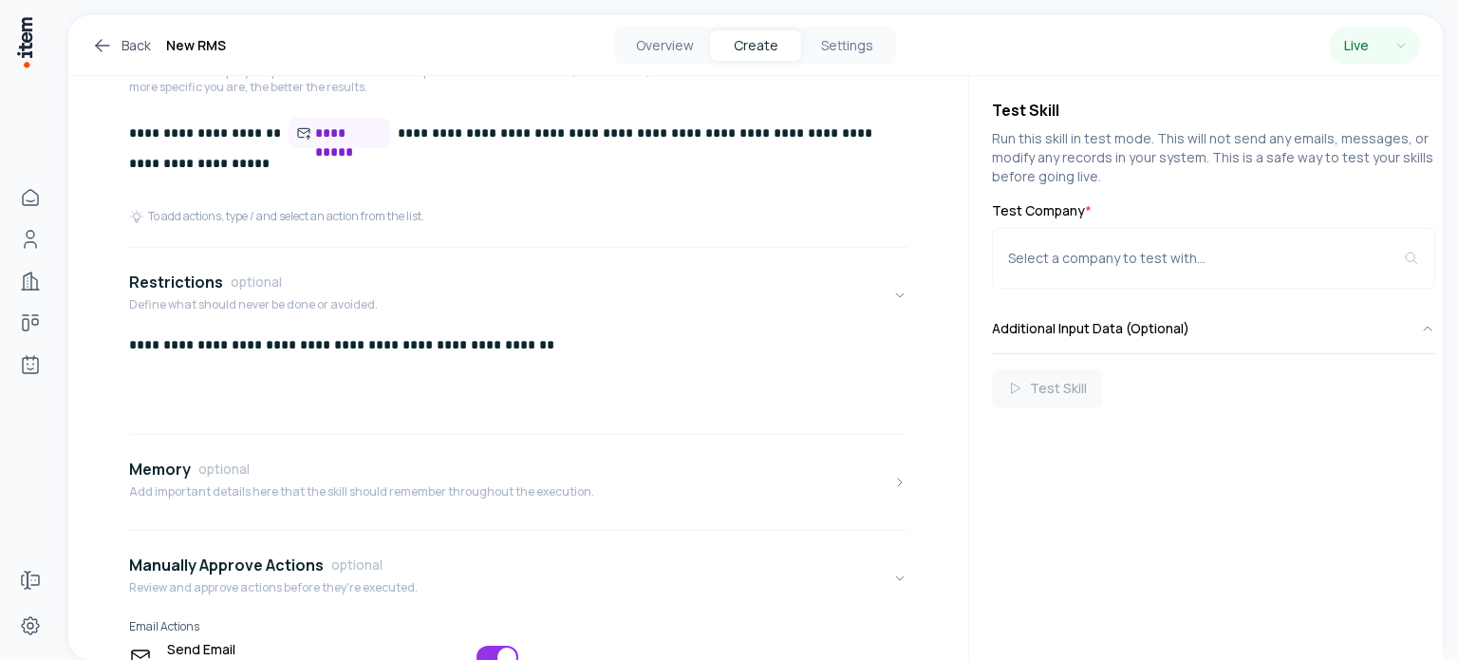
click at [565, 344] on p "**********" at bounding box center [511, 344] width 764 height 19
click at [432, 488] on p "Add important details here that the skill should remember throughout the execut…" at bounding box center [361, 491] width 465 height 15
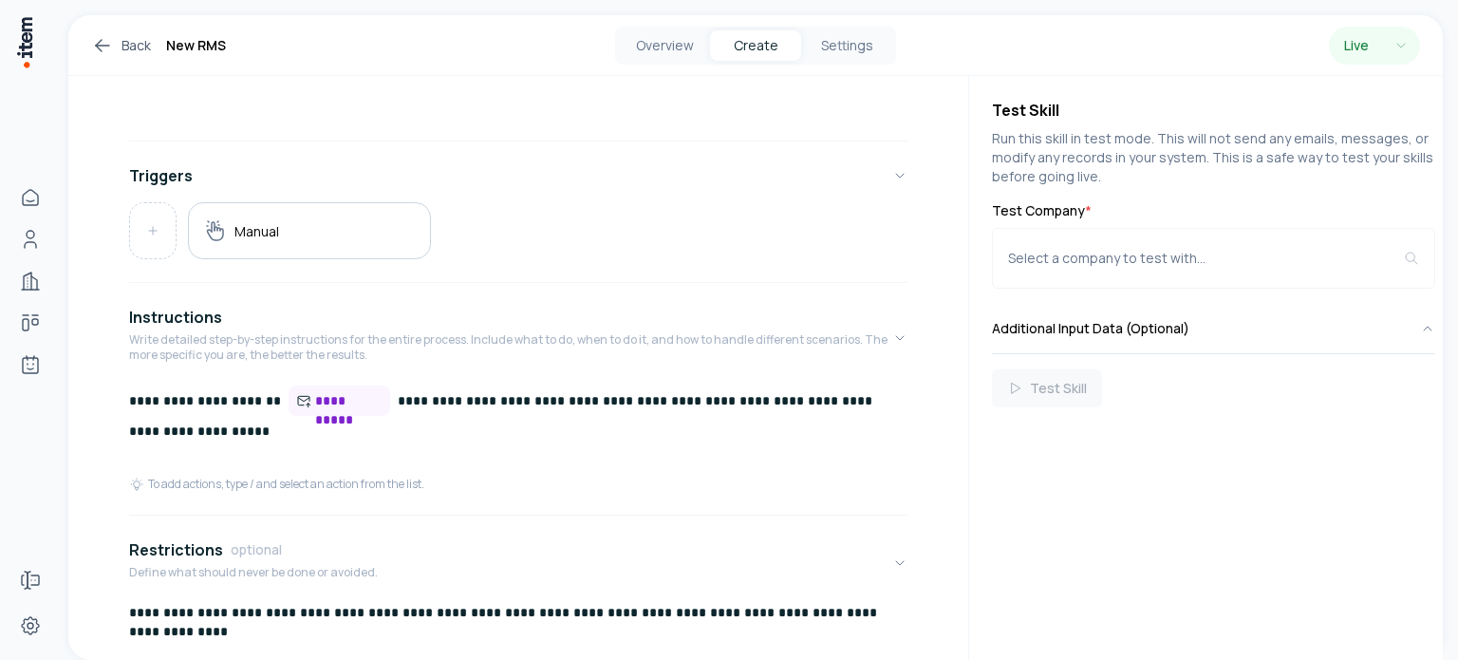
scroll to position [285, 0]
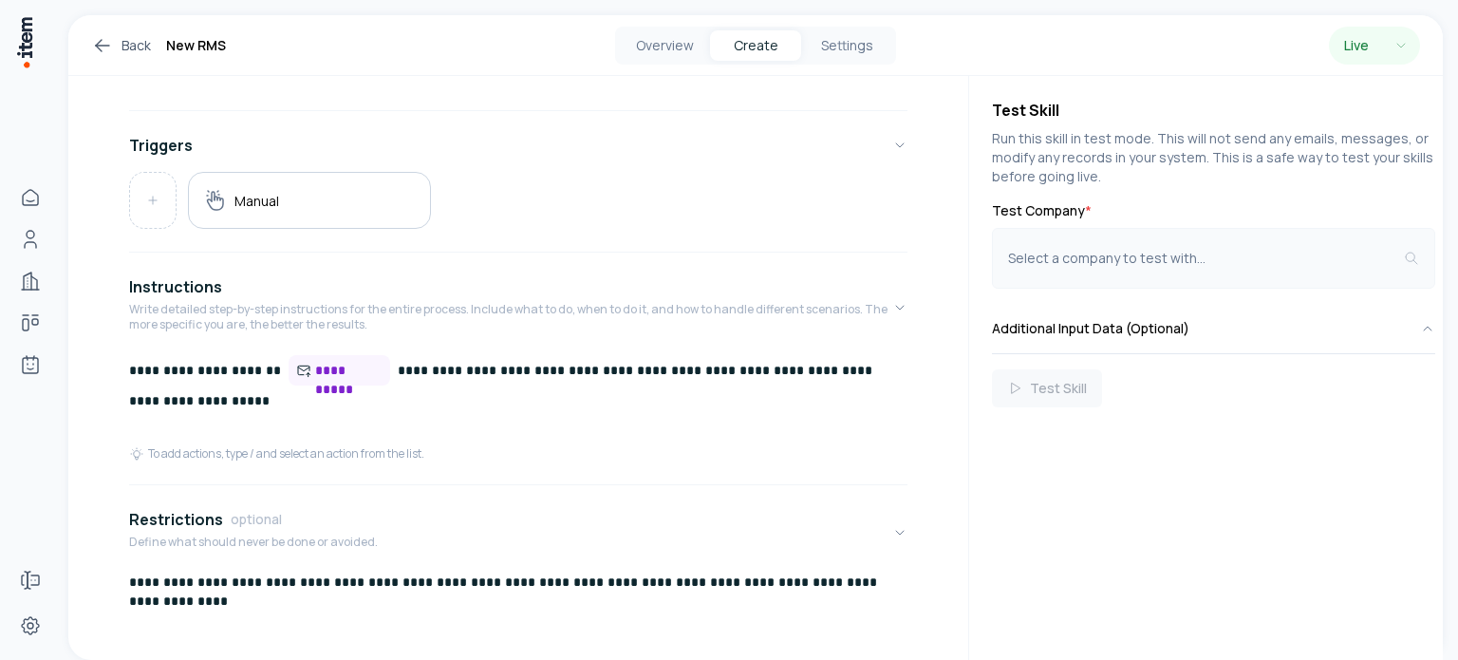
click at [1147, 257] on div "Select a company to test with..." at bounding box center [1206, 258] width 396 height 19
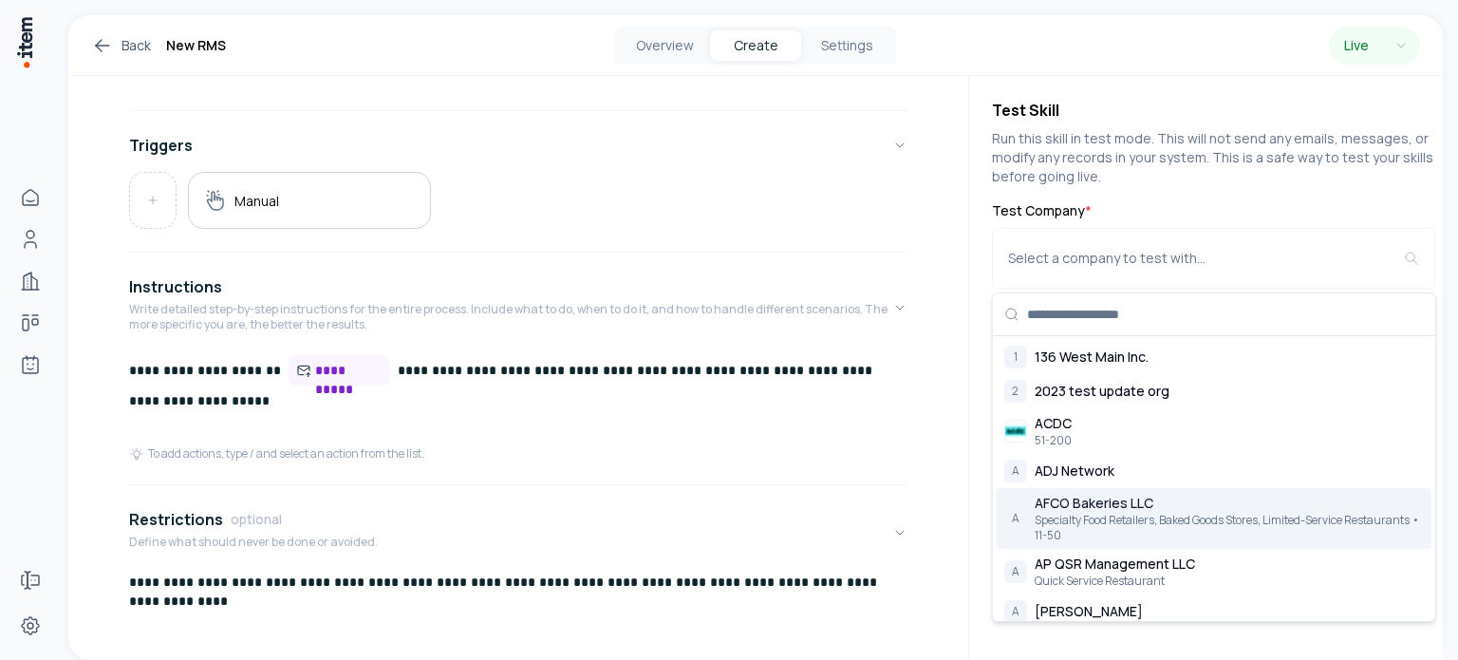
click at [1089, 499] on span "AFCO Bakeries LLC" at bounding box center [1093, 502] width 119 height 19
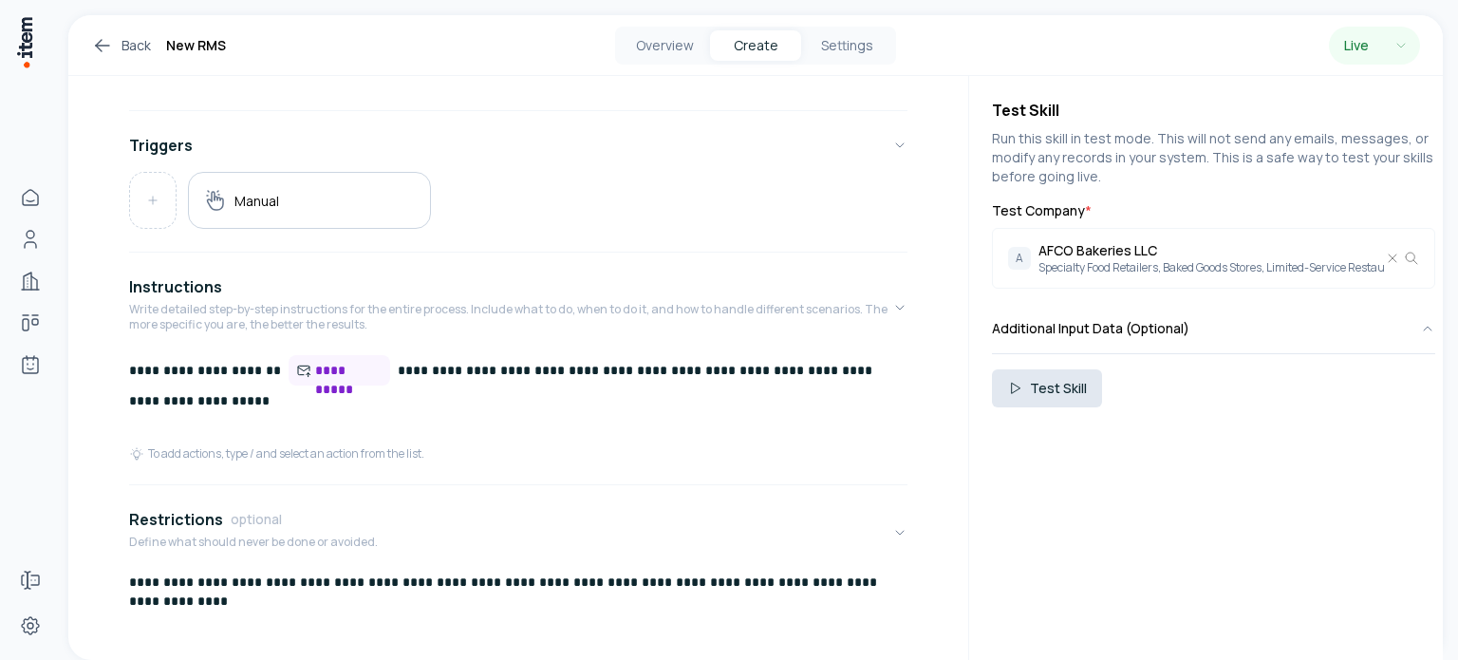
click at [1055, 375] on button "Test Skill" at bounding box center [1047, 388] width 110 height 38
